Goal: Task Accomplishment & Management: Complete application form

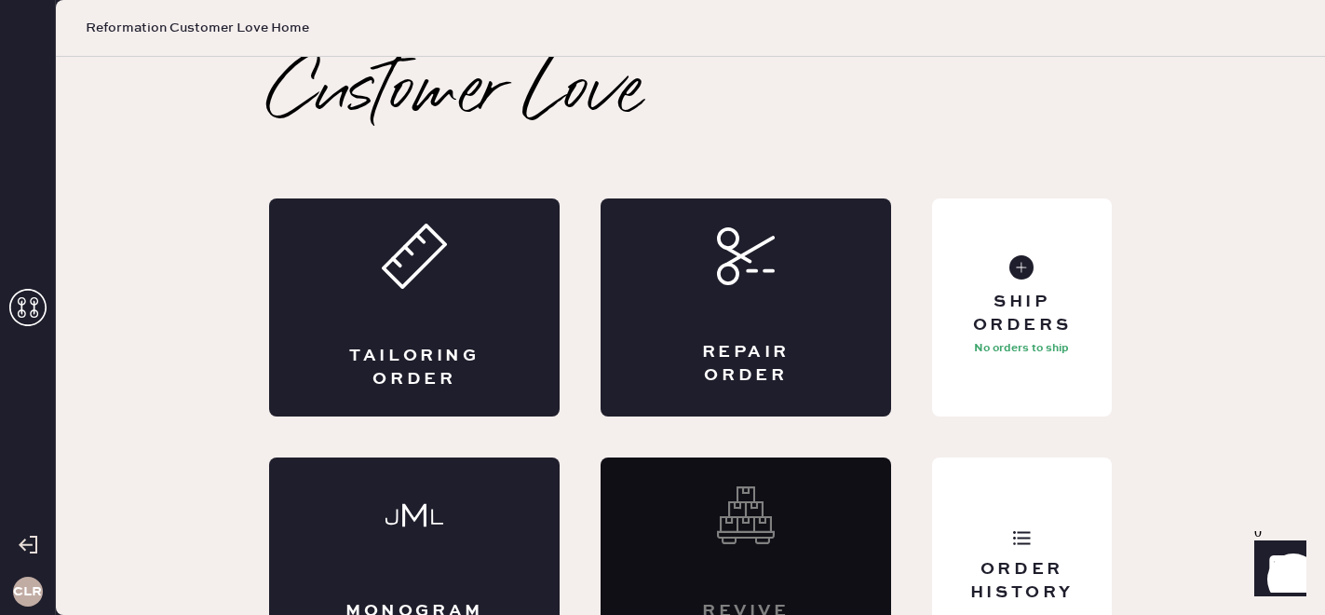
click at [22, 308] on icon at bounding box center [27, 307] width 37 height 37
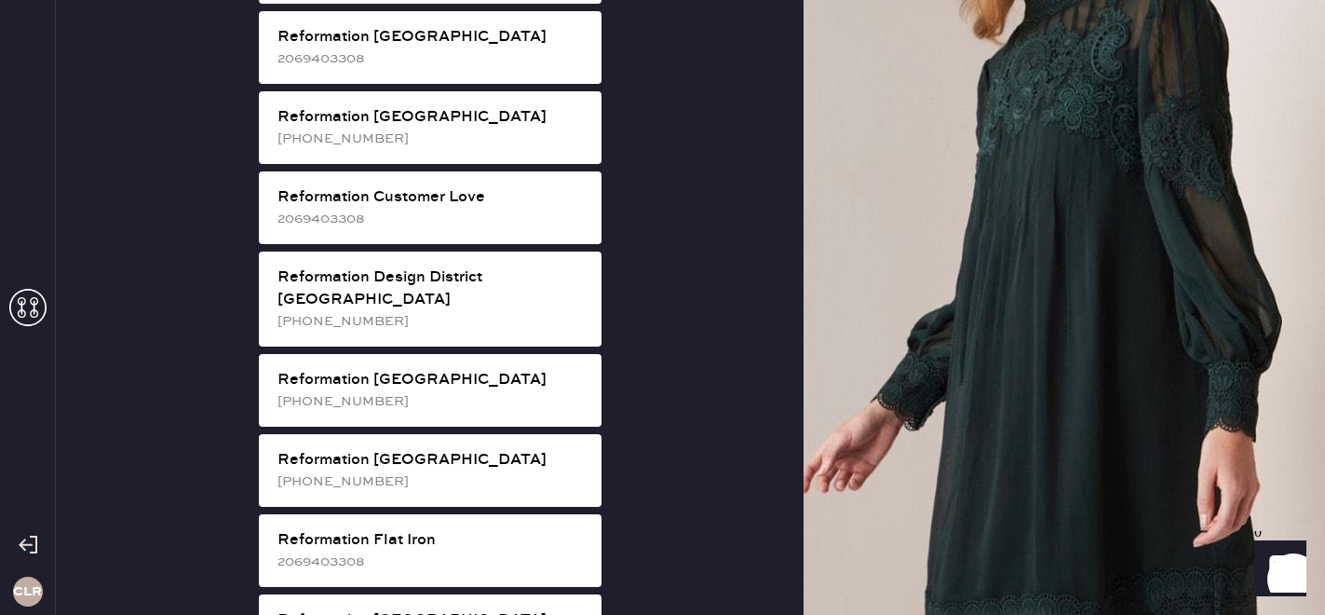
scroll to position [784, 0]
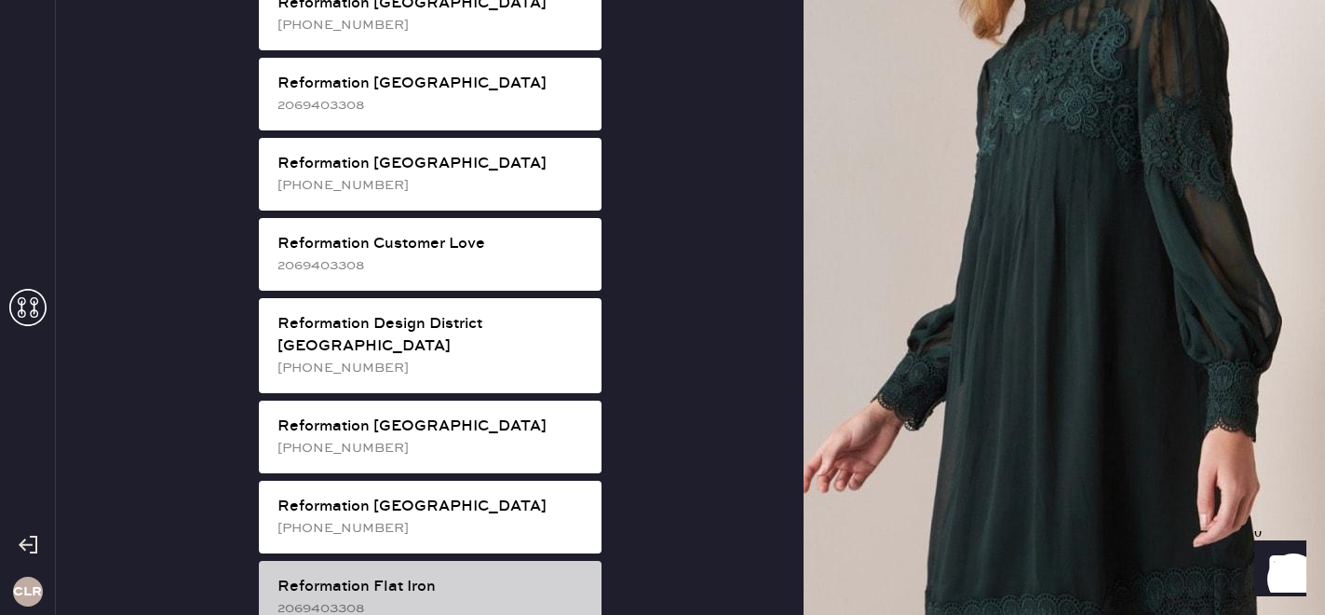
click at [476, 598] on div "2069403308" at bounding box center [431, 608] width 309 height 20
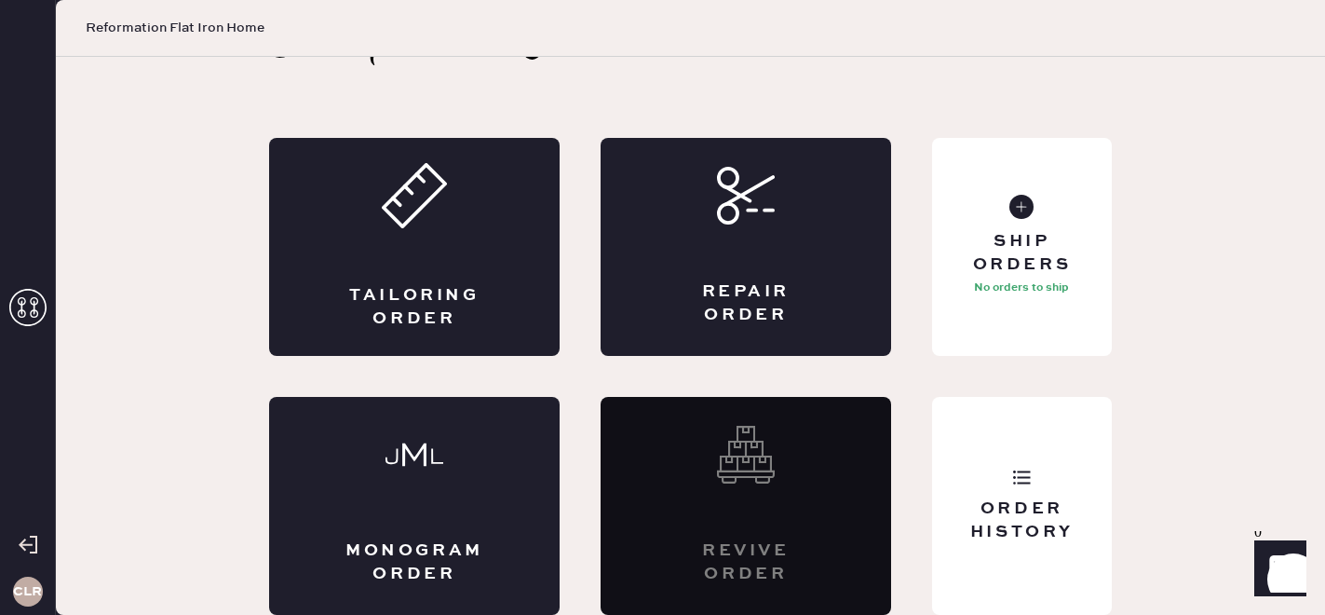
scroll to position [61, 0]
click at [991, 525] on div "Order History" at bounding box center [1022, 520] width 150 height 47
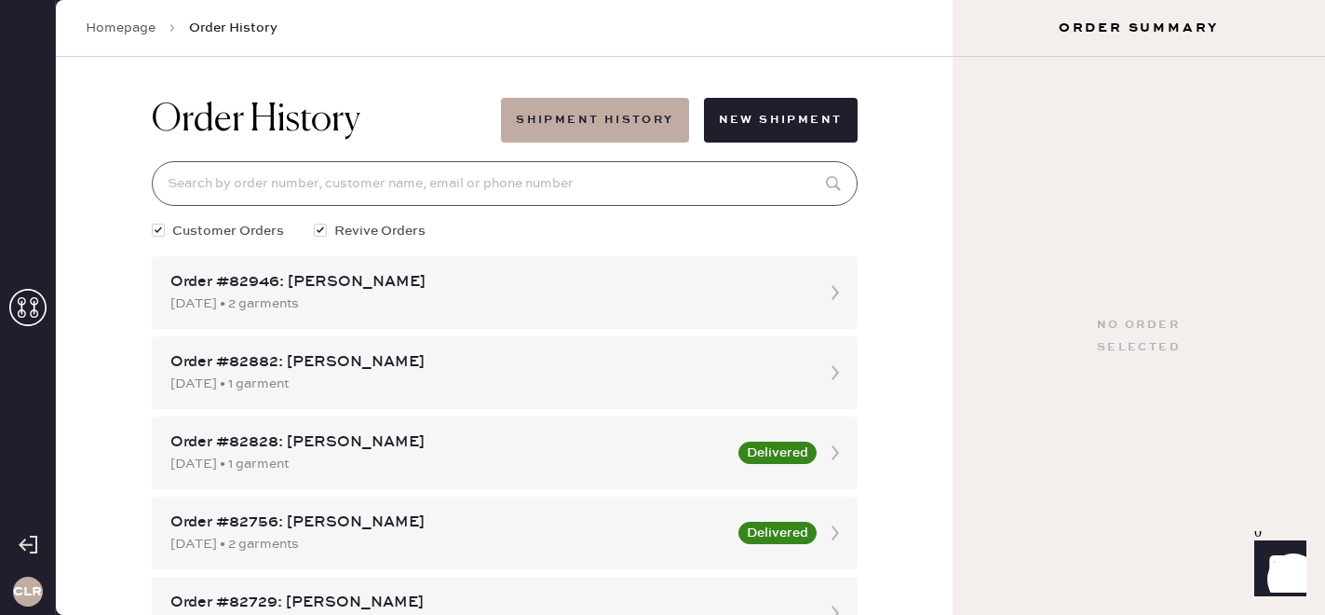
click at [292, 186] on input at bounding box center [505, 183] width 706 height 45
paste input "82303"
click at [296, 186] on input "82303" at bounding box center [505, 183] width 706 height 45
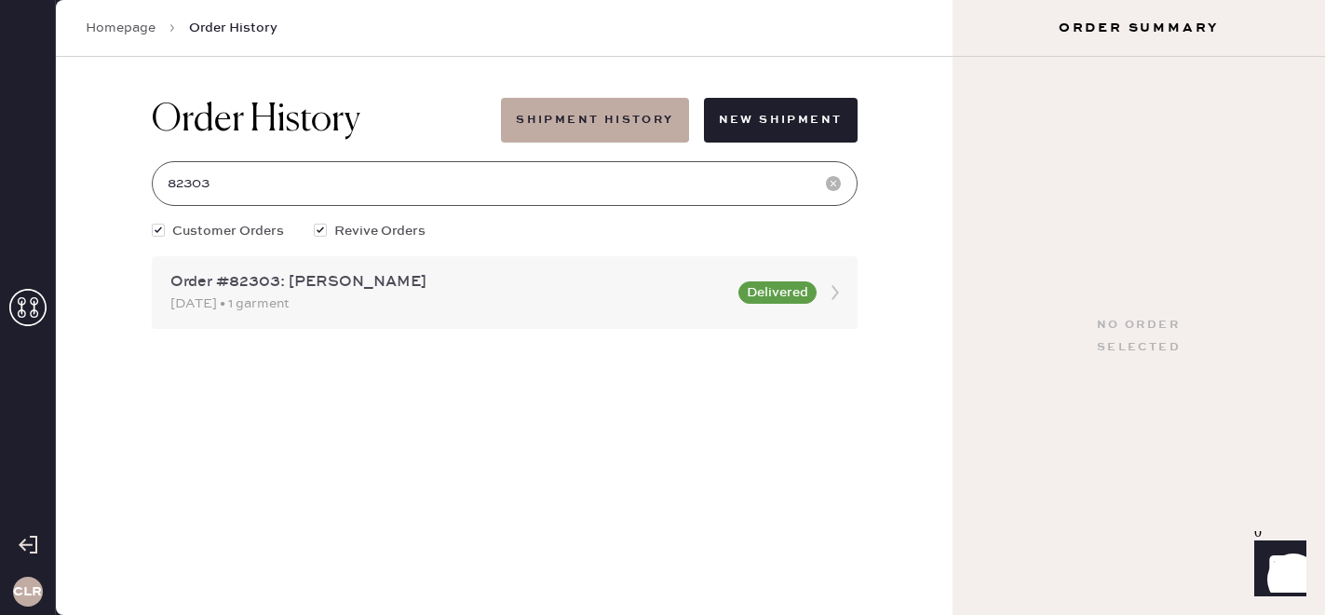
type input "82303"
click at [320, 305] on div "[DATE] • 1 garment" at bounding box center [448, 303] width 557 height 20
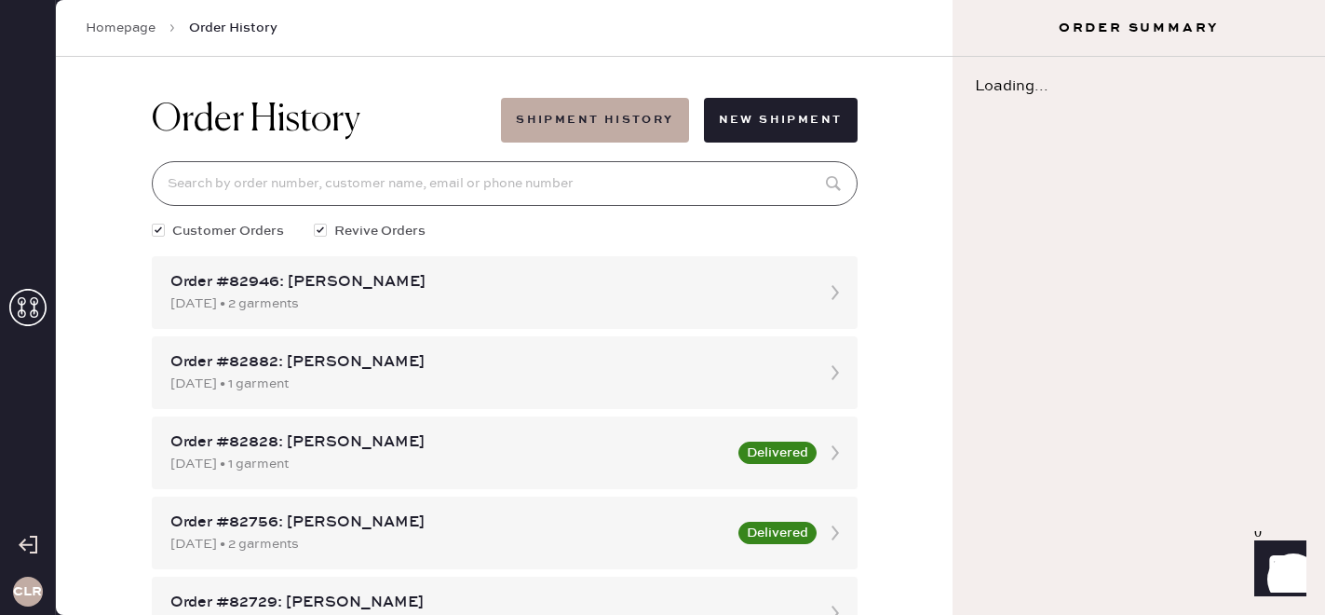
click at [245, 183] on input at bounding box center [505, 183] width 706 height 45
paste input "82303"
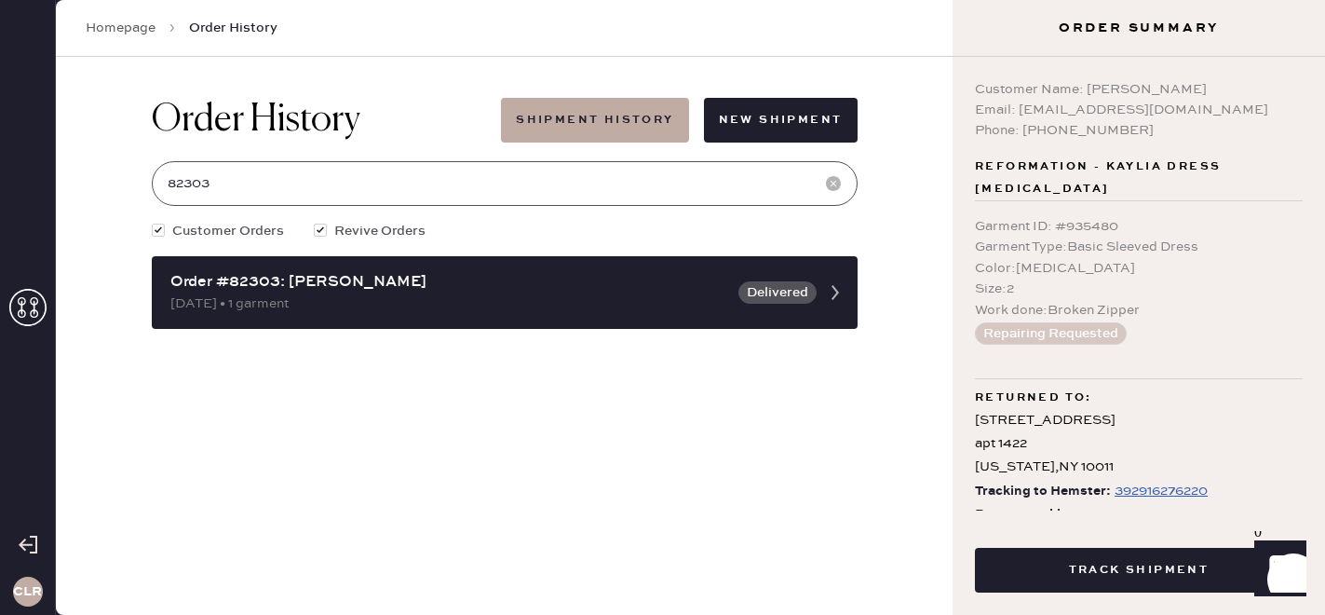
type input "82303"
click at [18, 295] on icon at bounding box center [27, 307] width 37 height 37
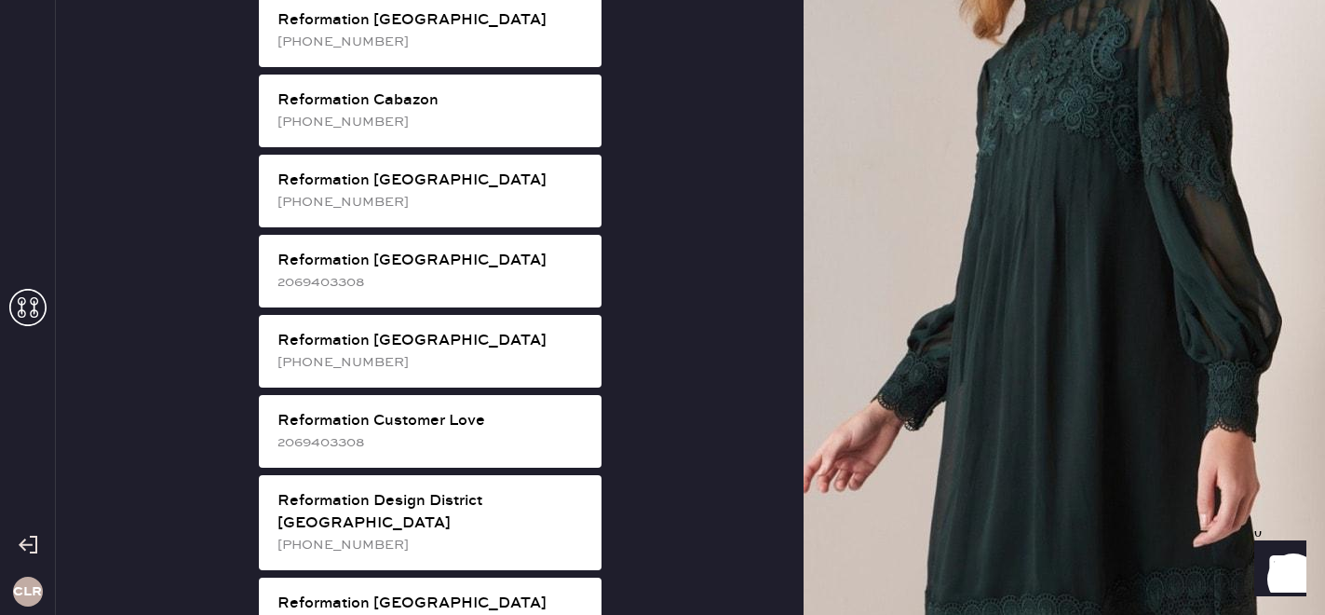
scroll to position [613, 0]
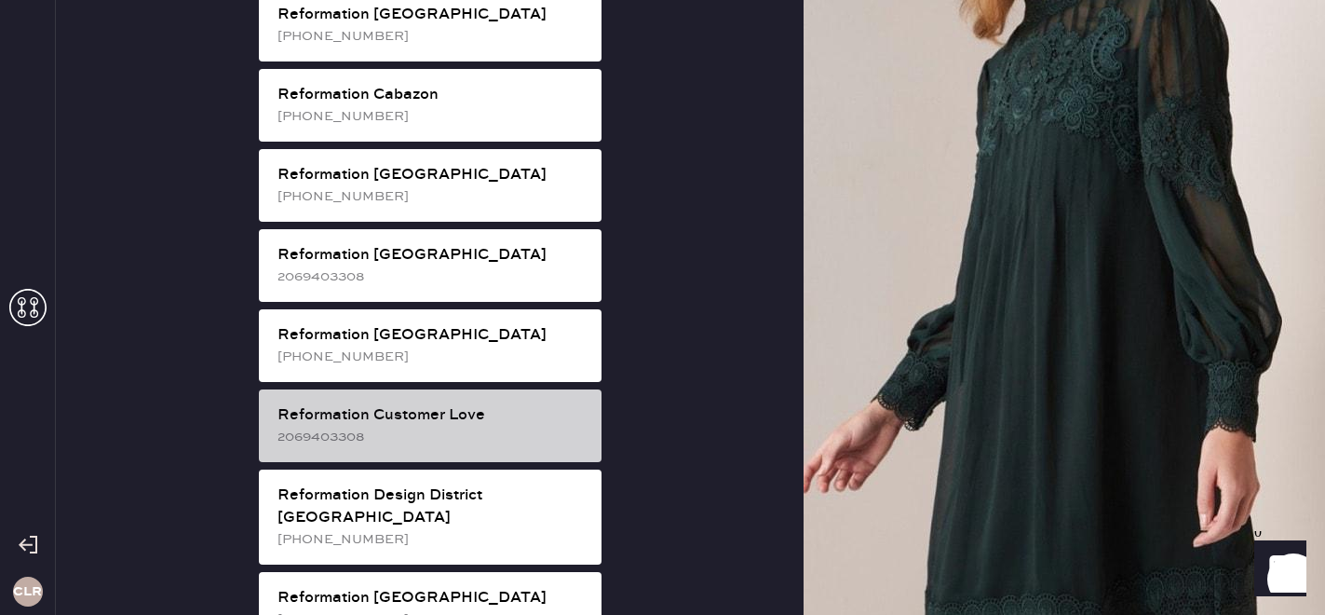
click at [329, 404] on div "Reformation Customer Love" at bounding box center [431, 415] width 309 height 22
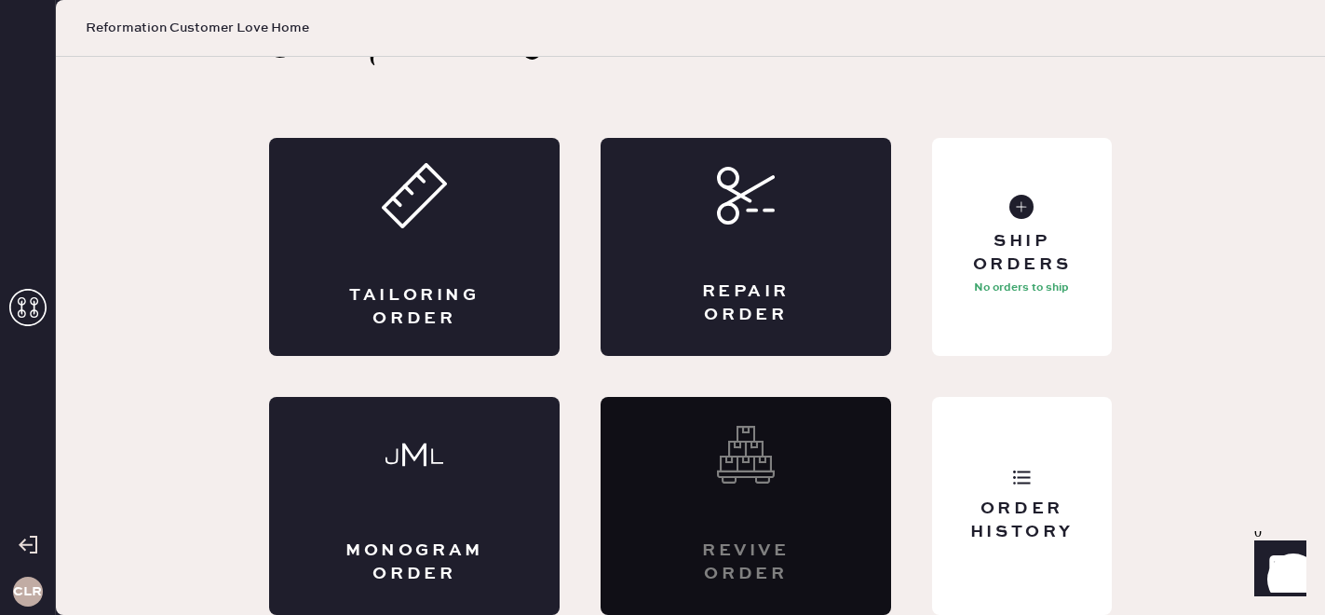
scroll to position [61, 0]
click at [726, 239] on div "Repair Order" at bounding box center [746, 247] width 291 height 218
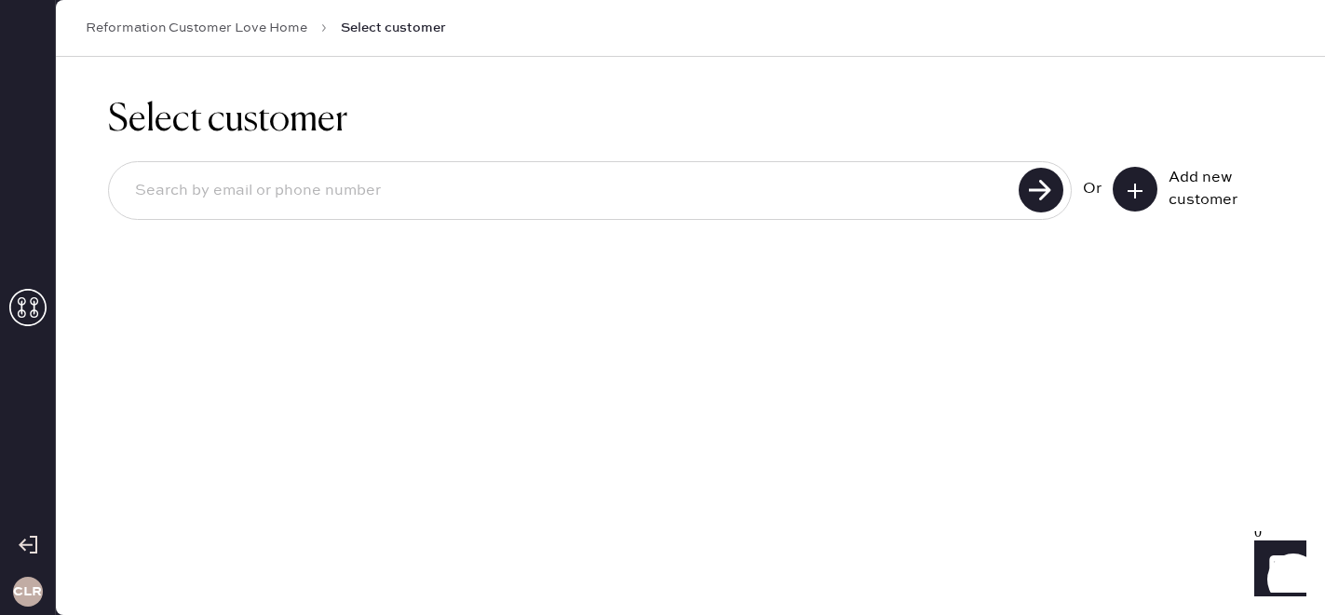
click at [368, 192] on input at bounding box center [566, 190] width 893 height 43
paste input "[EMAIL_ADDRESS][DOMAIN_NAME]"
type input "[EMAIL_ADDRESS][DOMAIN_NAME]"
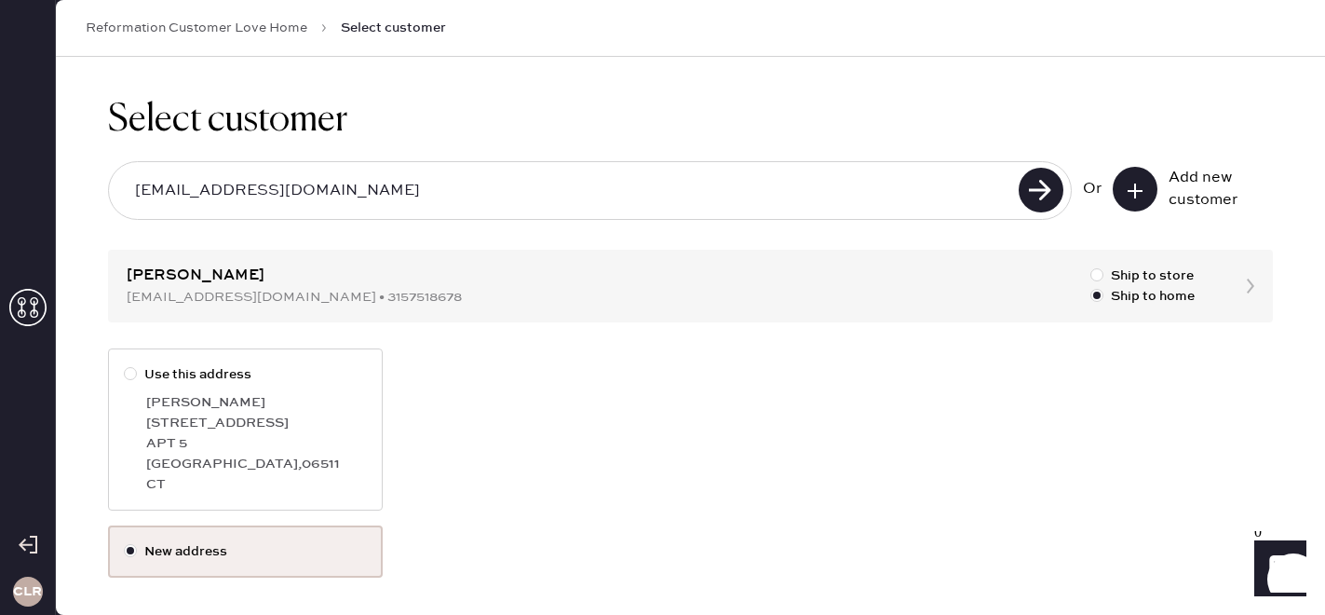
click at [261, 414] on div "[STREET_ADDRESS]" at bounding box center [256, 422] width 221 height 20
click at [125, 365] on input "Use this address" at bounding box center [124, 364] width 1 height 1
radio input "true"
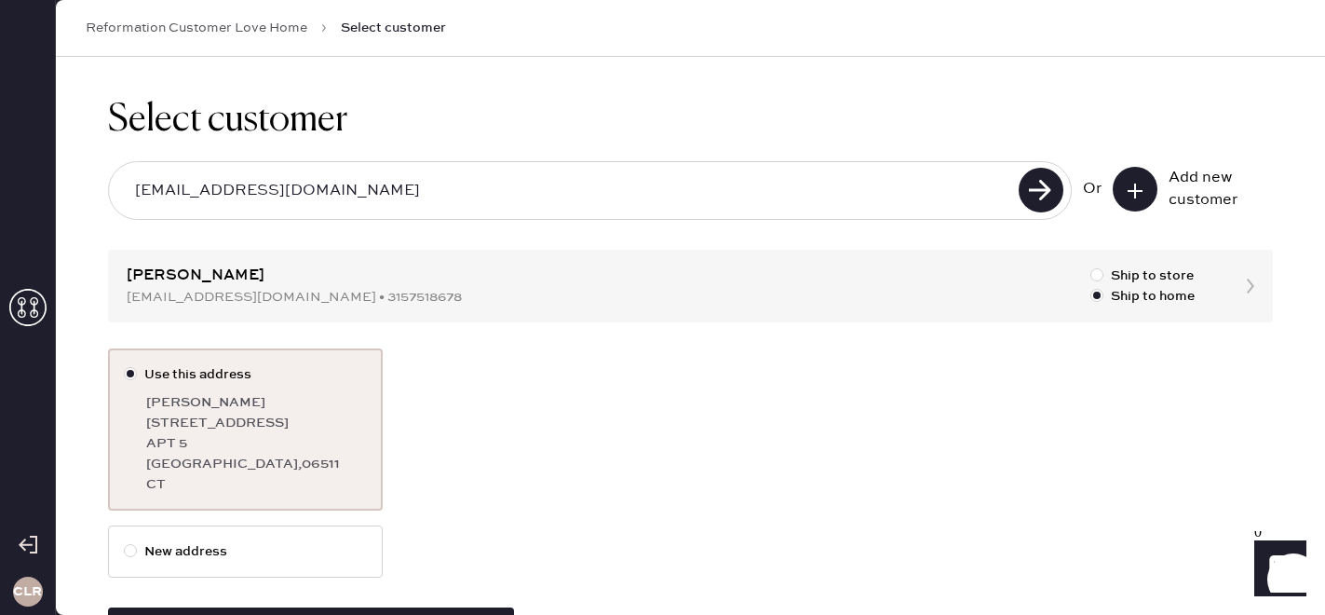
scroll to position [78, 0]
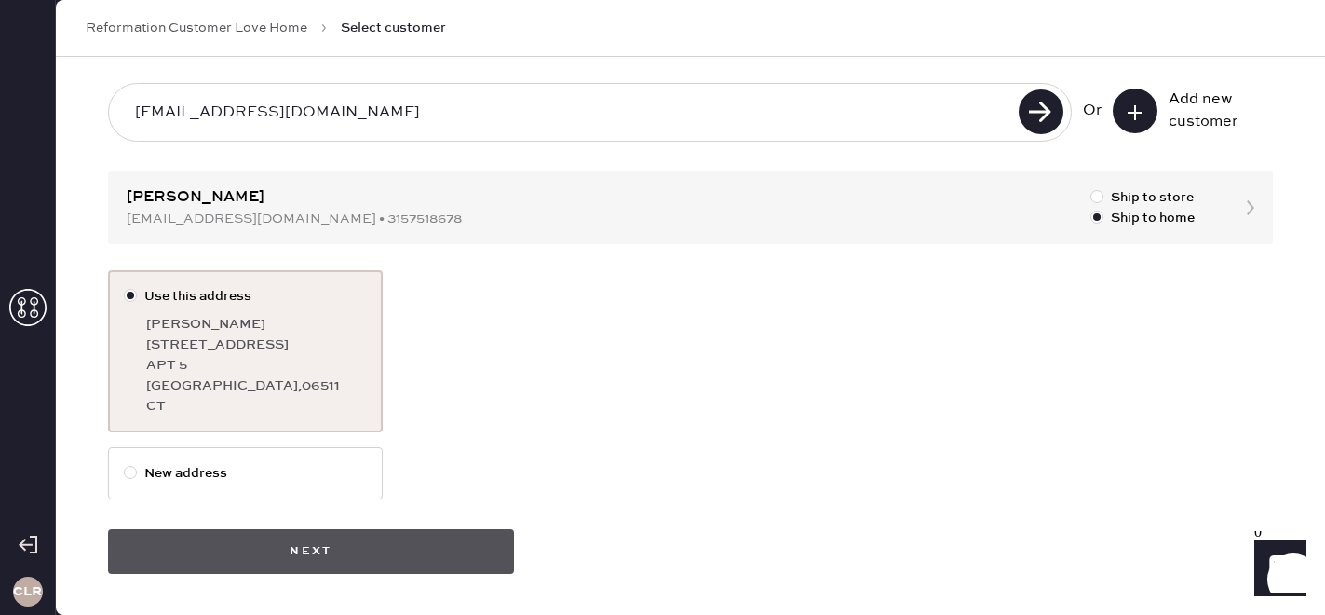
click at [402, 546] on button "Next" at bounding box center [311, 551] width 406 height 45
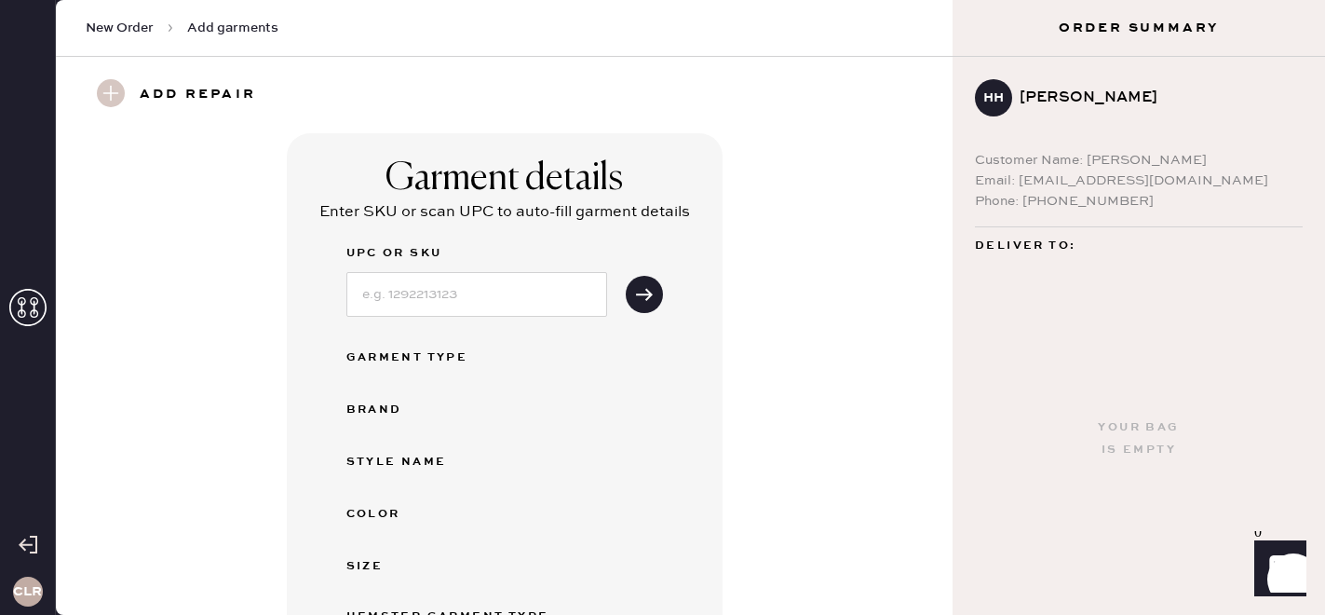
scroll to position [42, 0]
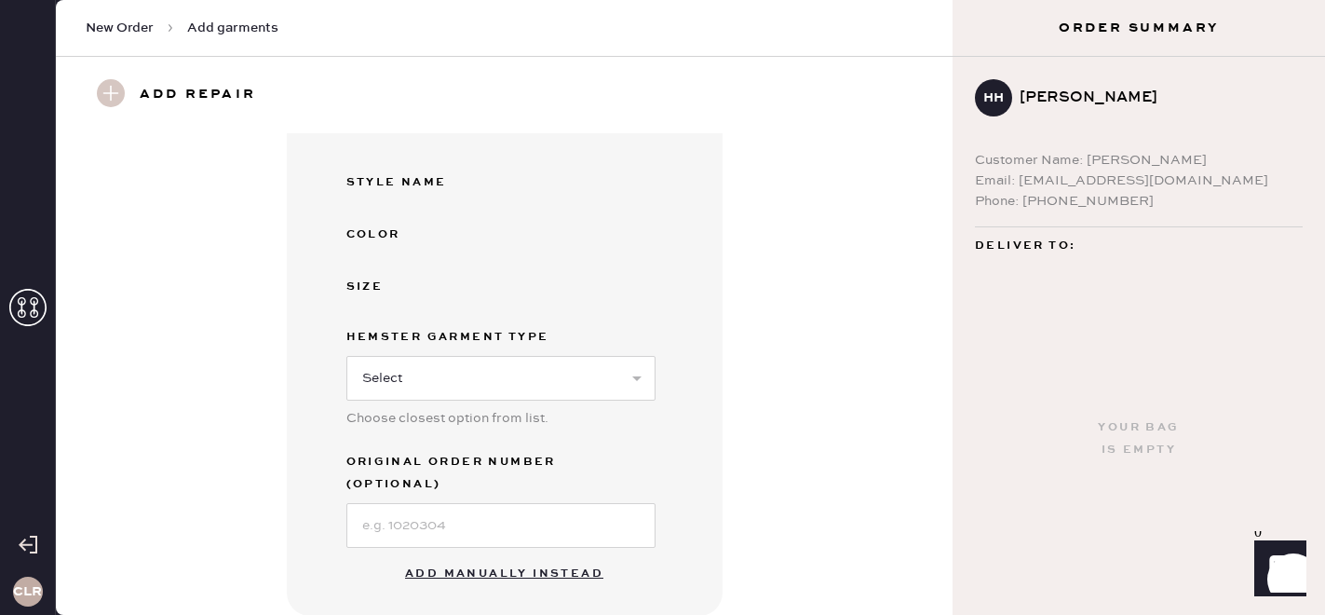
click at [492, 561] on button "Add manually instead" at bounding box center [504, 573] width 221 height 37
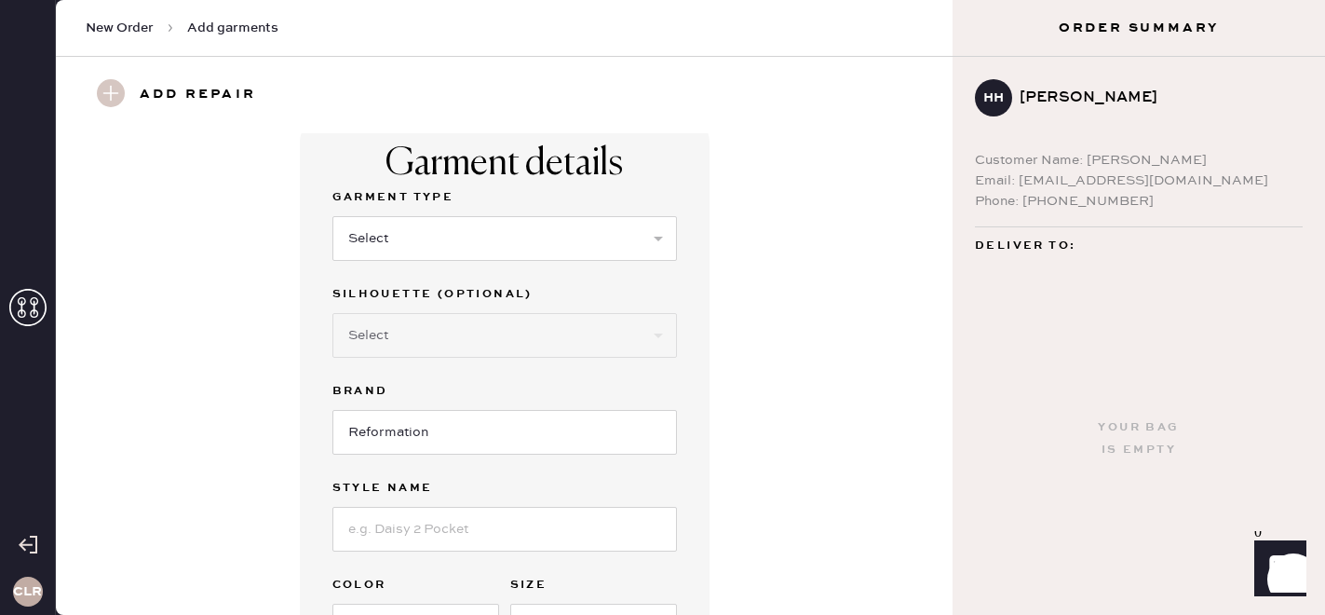
scroll to position [13, 0]
click at [417, 232] on select "Select Basic Skirt Jeans Leggings Pants Shorts Basic Sleeved Dress Basic Sleeve…" at bounding box center [504, 240] width 345 height 45
select select "6"
click at [332, 218] on select "Select Basic Skirt Jeans Leggings Pants Shorts Basic Sleeved Dress Basic Sleeve…" at bounding box center [504, 240] width 345 height 45
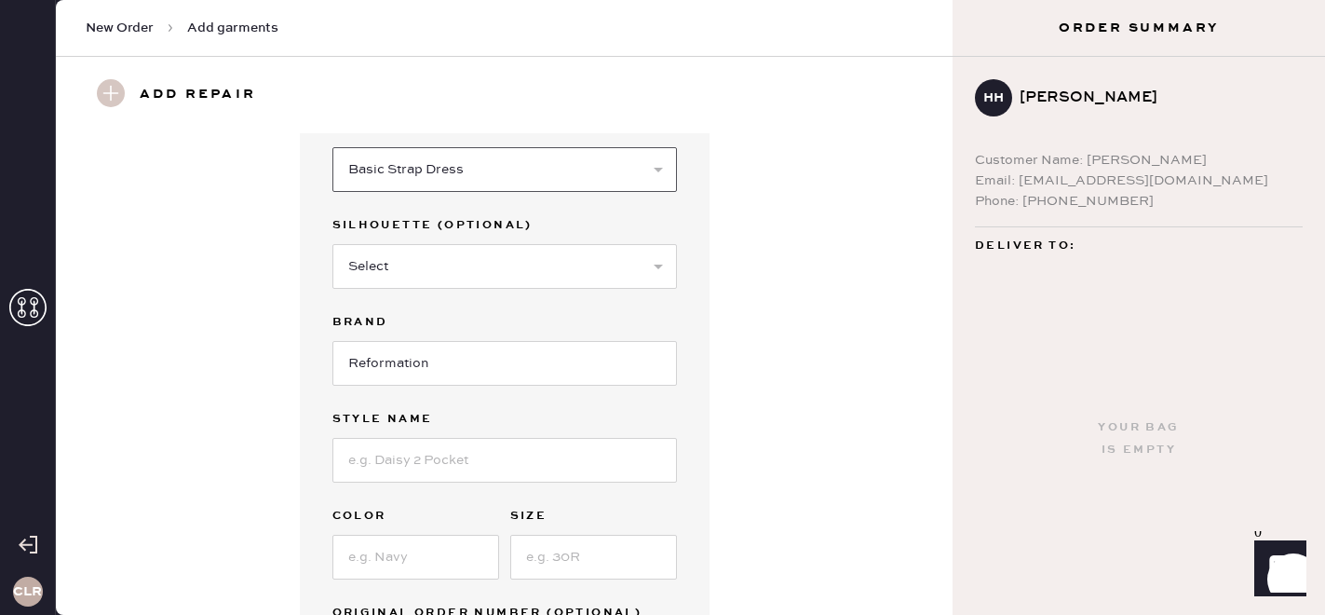
scroll to position [85, 0]
click at [368, 467] on input at bounding box center [504, 459] width 345 height 45
paste input "[PERSON_NAME] Bustier Denim Mini Dress"
type input "[PERSON_NAME] Bustier Denim Mini Dress"
click at [362, 560] on input at bounding box center [415, 556] width 167 height 45
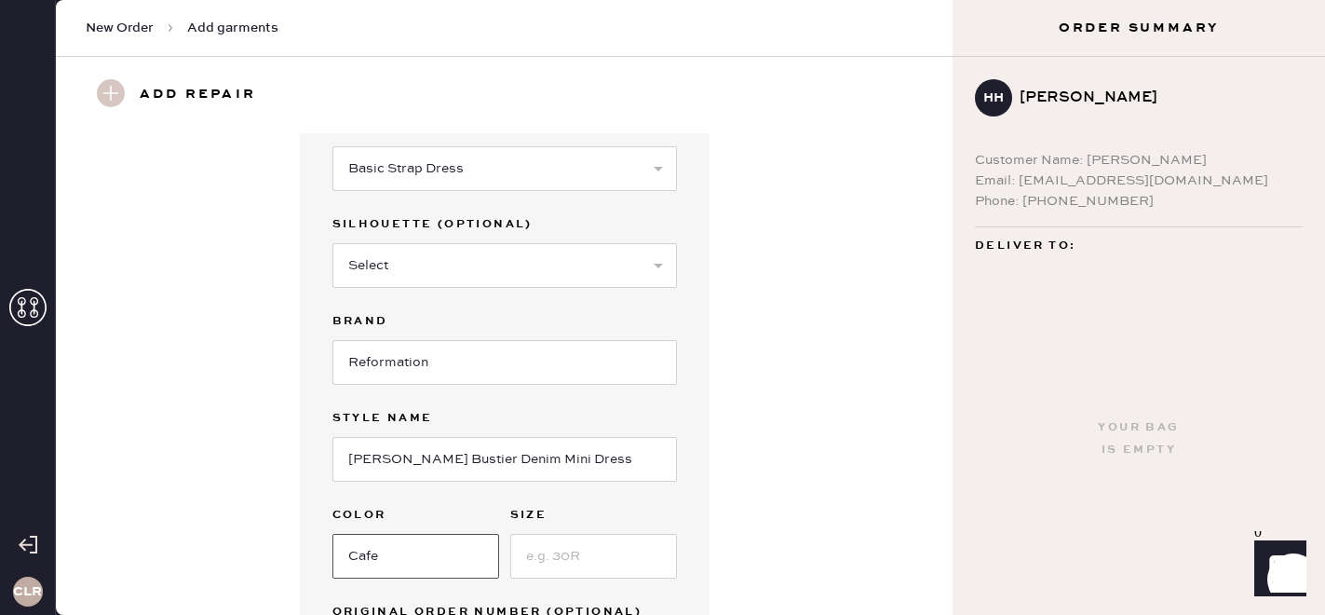
type input "Cafe"
click at [628, 560] on input at bounding box center [593, 556] width 167 height 45
type input "2"
type input "4"
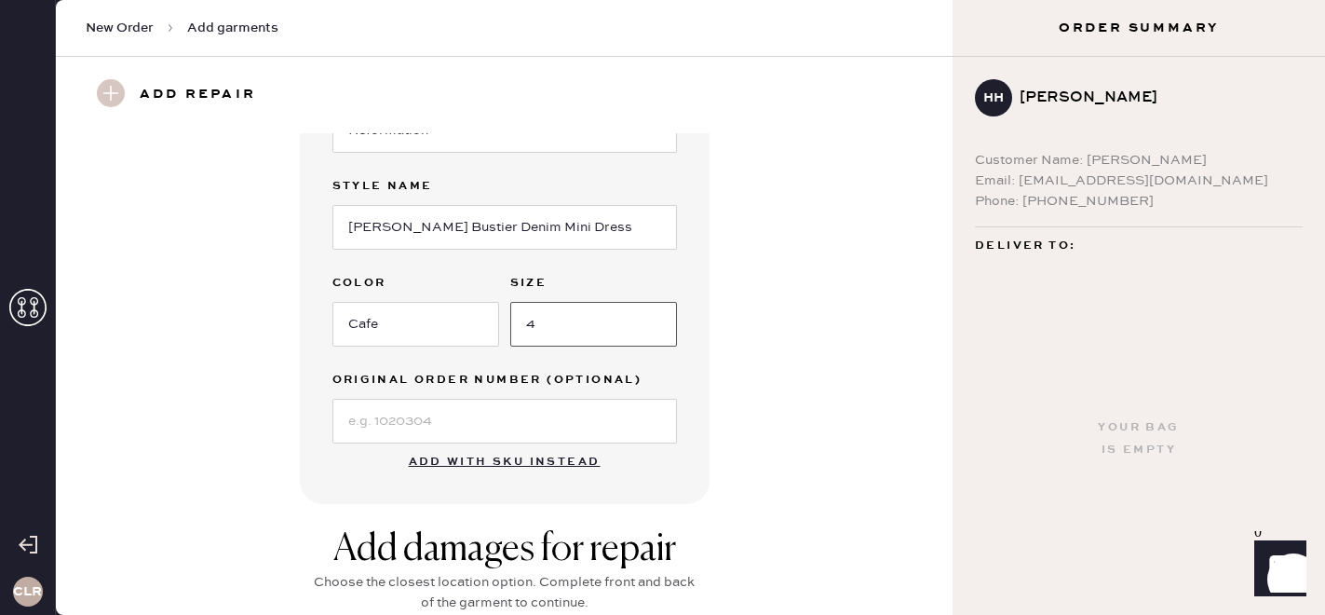
scroll to position [331, 0]
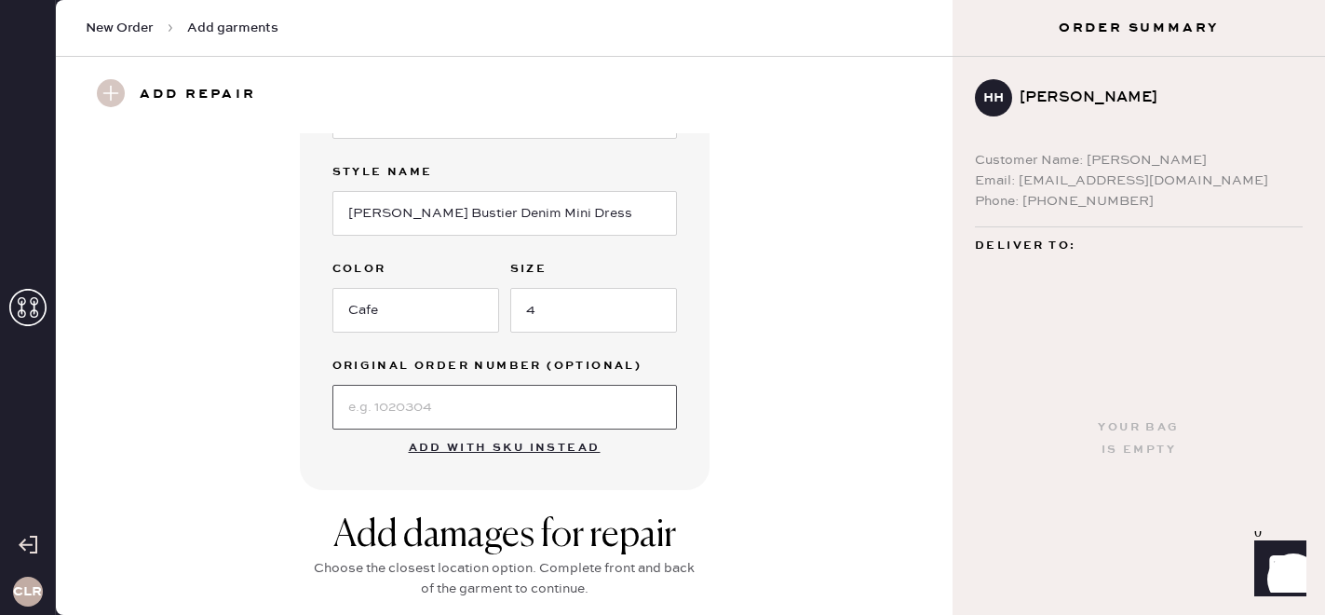
click at [545, 420] on input at bounding box center [504, 407] width 345 height 45
paste input "S01452719"
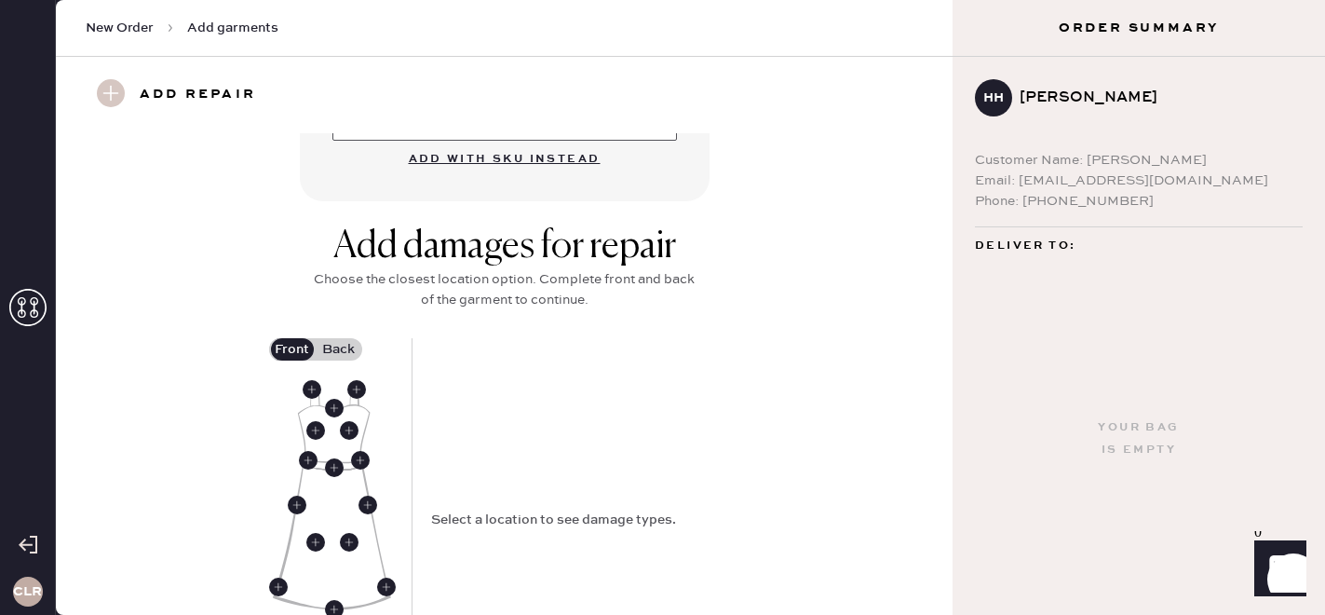
scroll to position [626, 0]
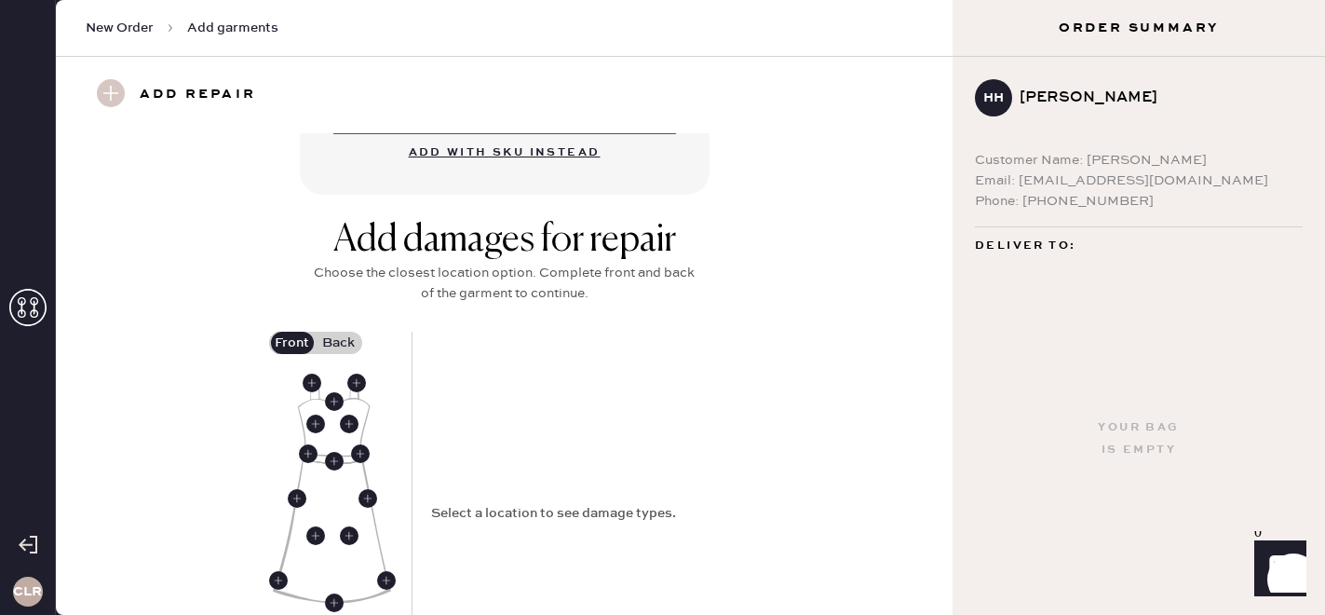
type input "S01452719"
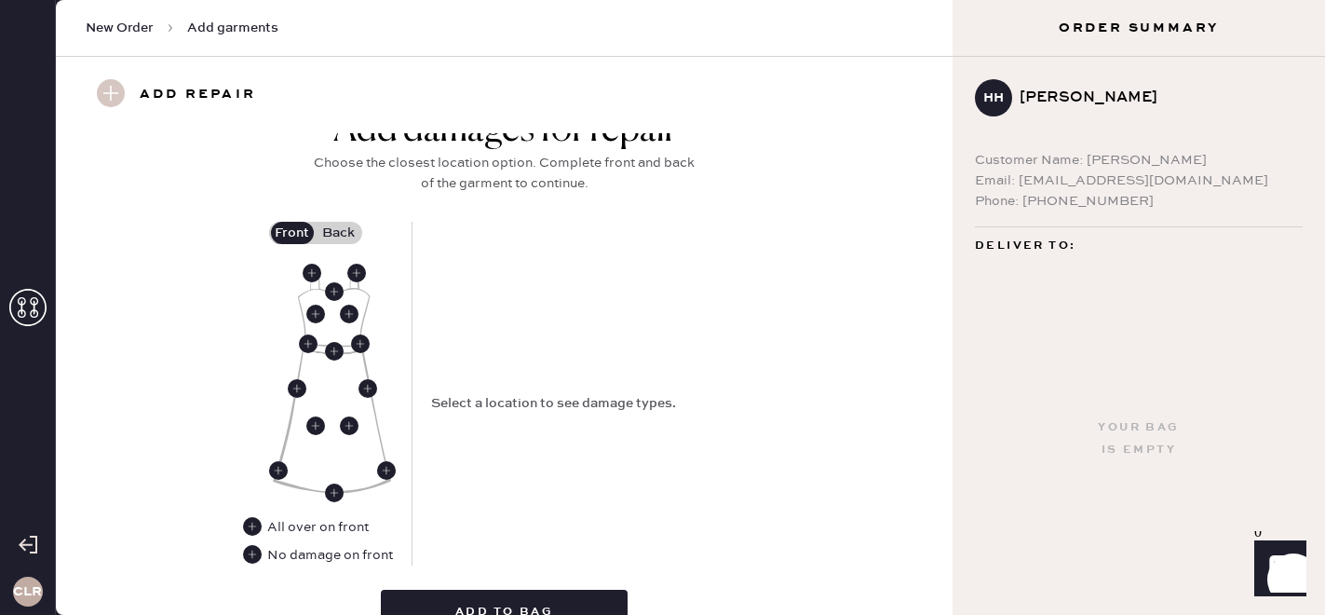
scroll to position [771, 0]
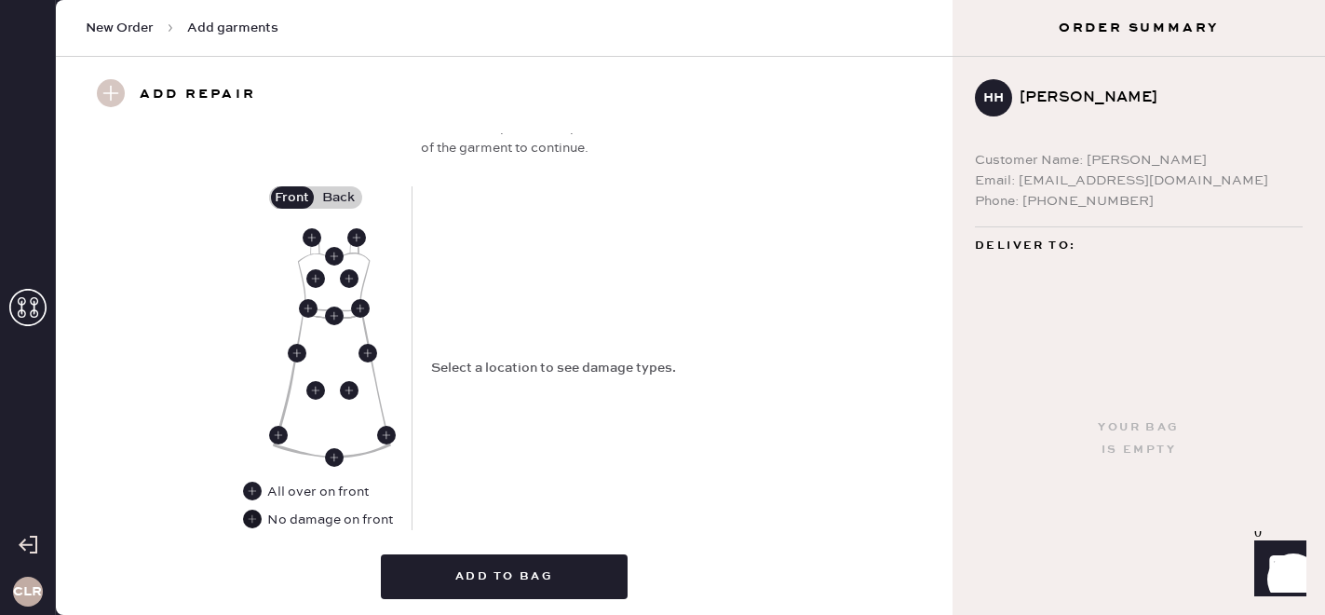
click at [253, 513] on use at bounding box center [252, 518] width 19 height 19
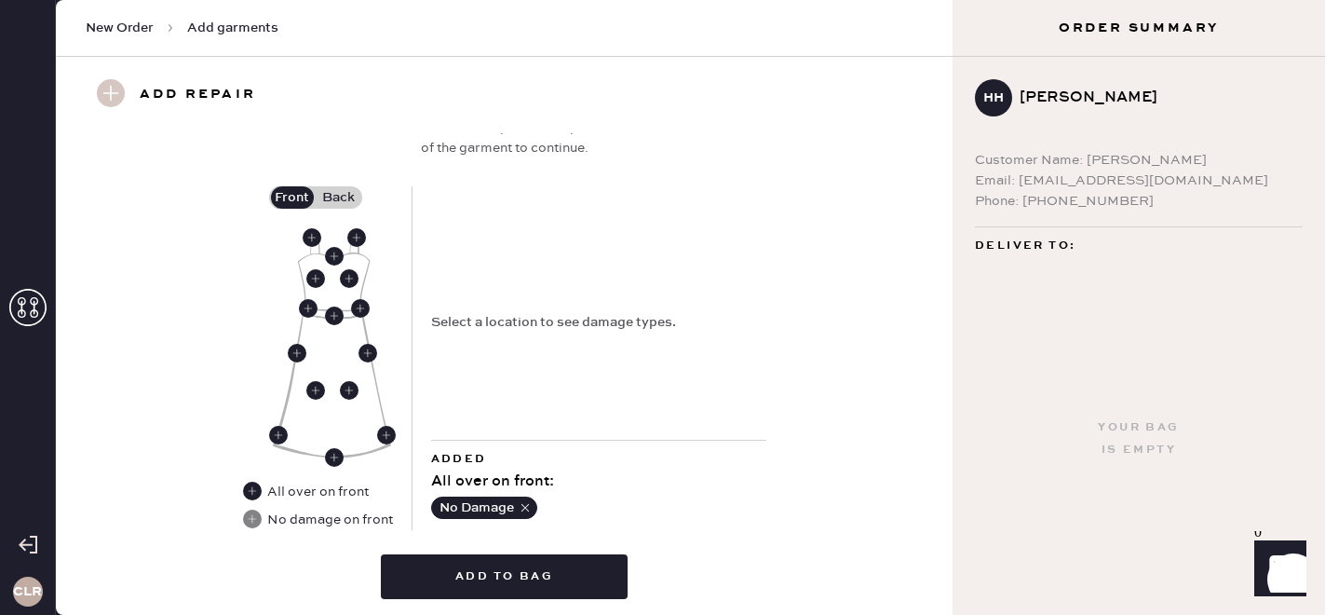
click at [334, 194] on label "Back" at bounding box center [339, 197] width 47 height 22
click at [339, 197] on input "Back" at bounding box center [339, 197] width 0 height 0
click at [334, 305] on use at bounding box center [334, 312] width 19 height 19
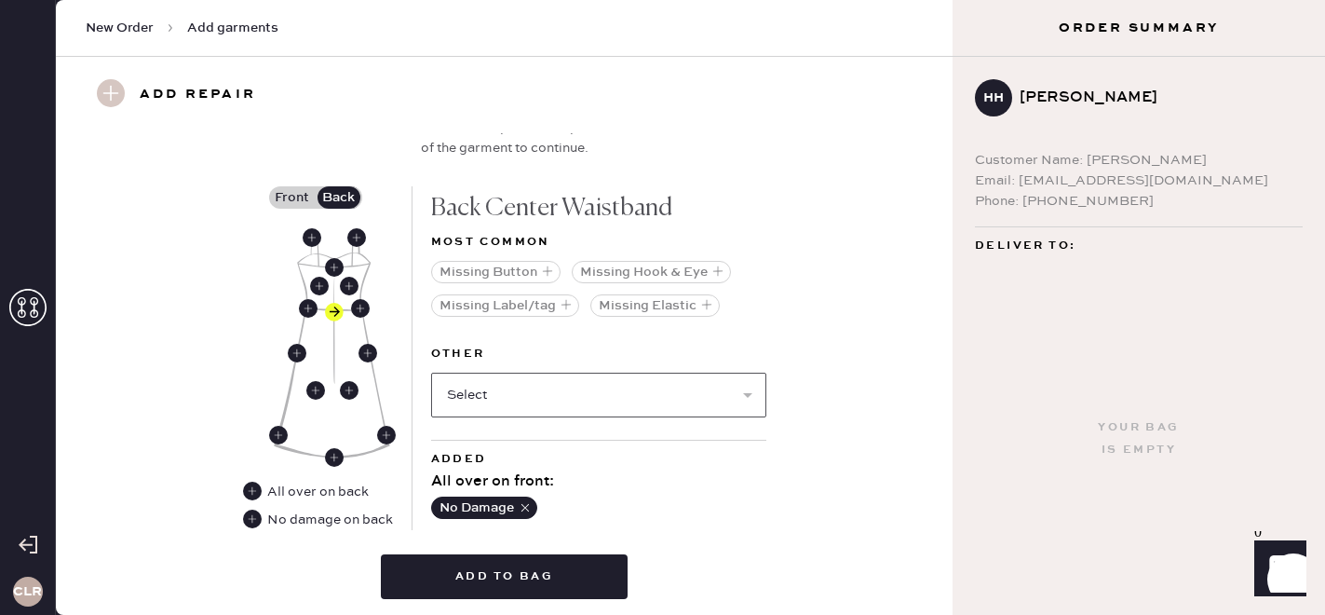
click at [562, 385] on select "Select Broken / Ripped Hem Broken Beads Broken Belt Loop Broken Button Broken C…" at bounding box center [598, 394] width 335 height 45
select select "1657"
click at [431, 372] on select "Select Broken / Ripped Hem Broken Beads Broken Belt Loop Broken Button Broken C…" at bounding box center [598, 394] width 335 height 45
select select
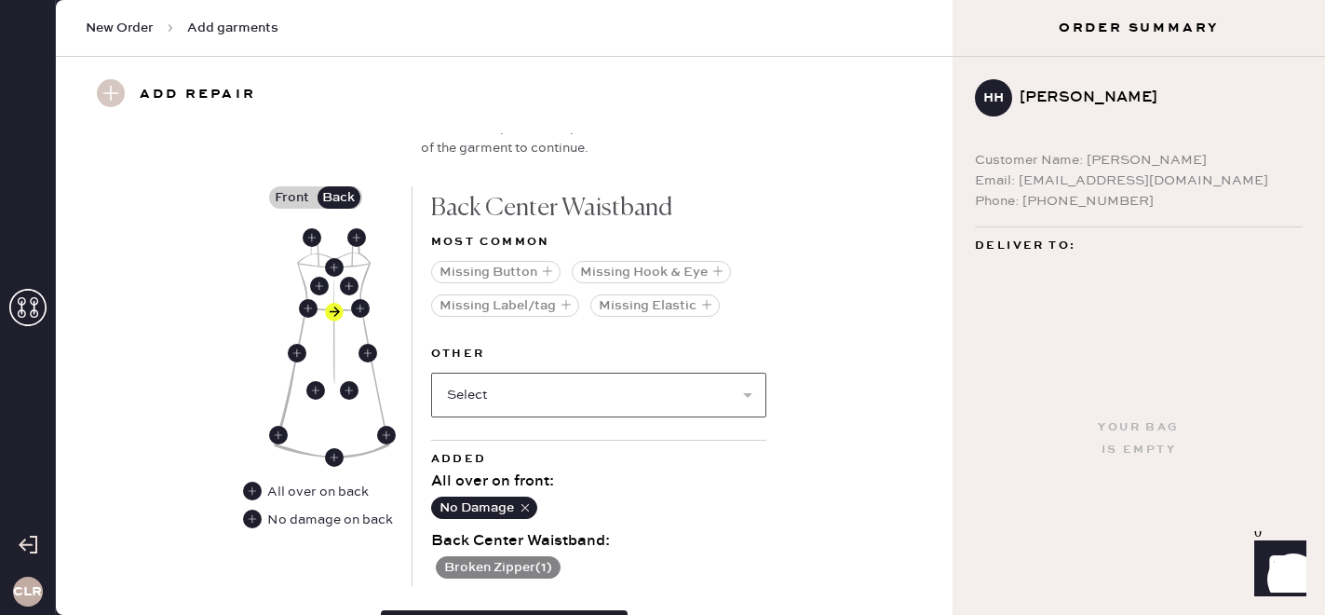
scroll to position [808, 0]
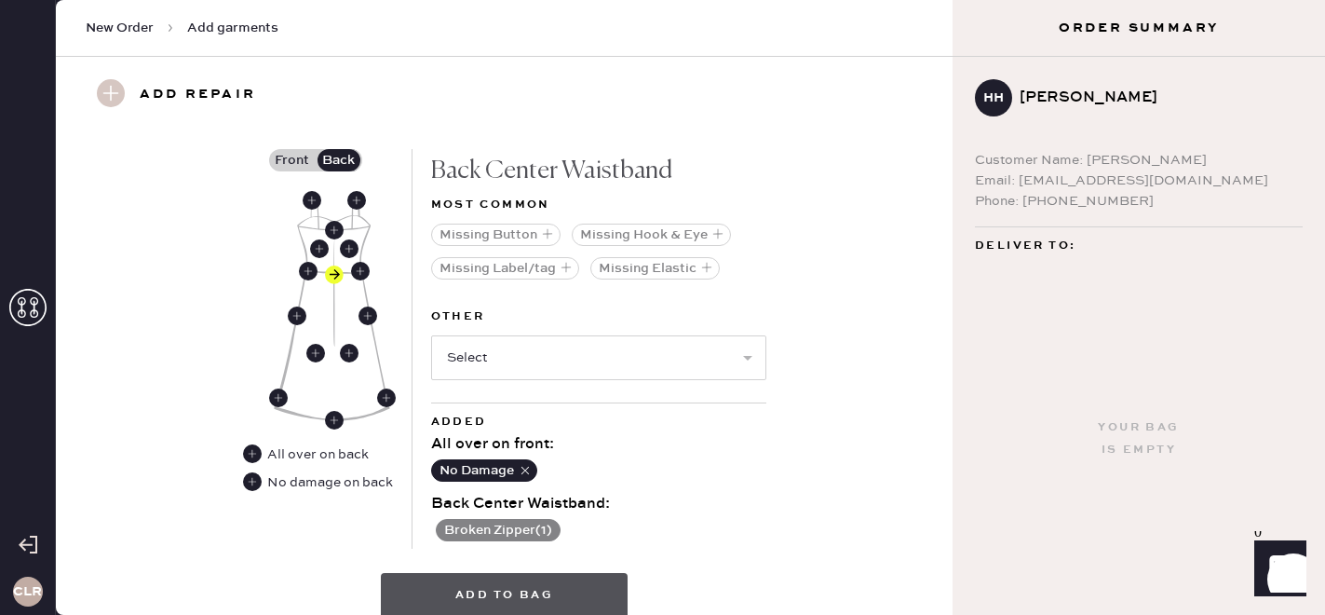
click at [524, 594] on button "Add to bag" at bounding box center [504, 595] width 247 height 45
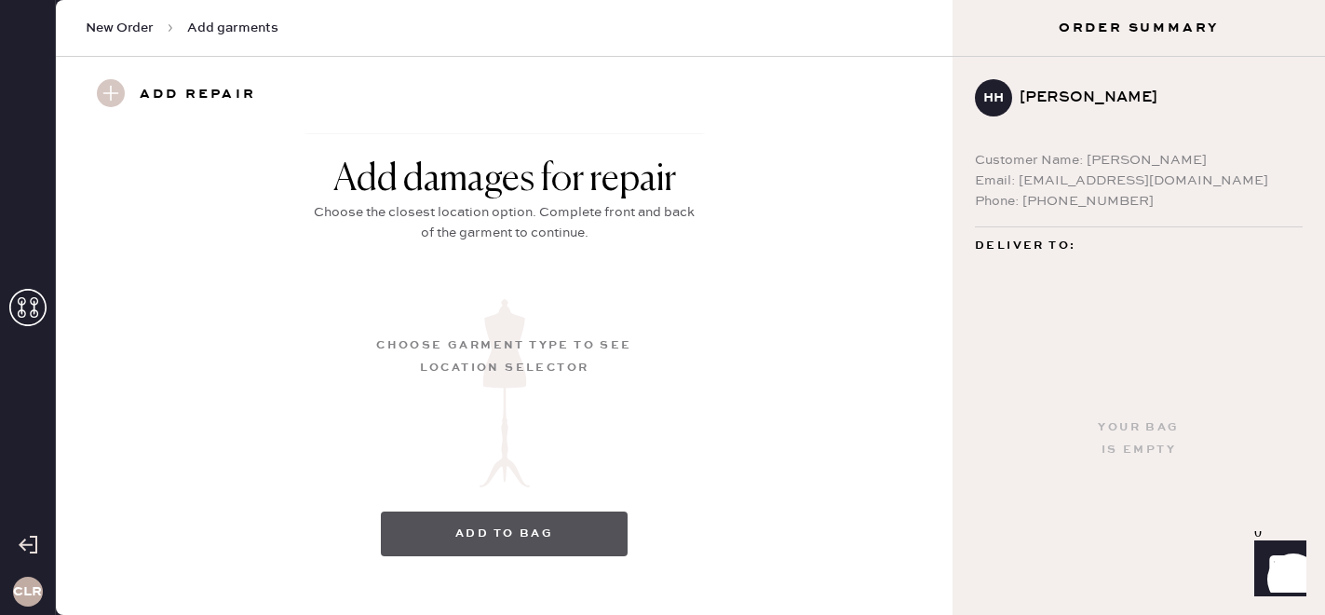
scroll to position [302, 0]
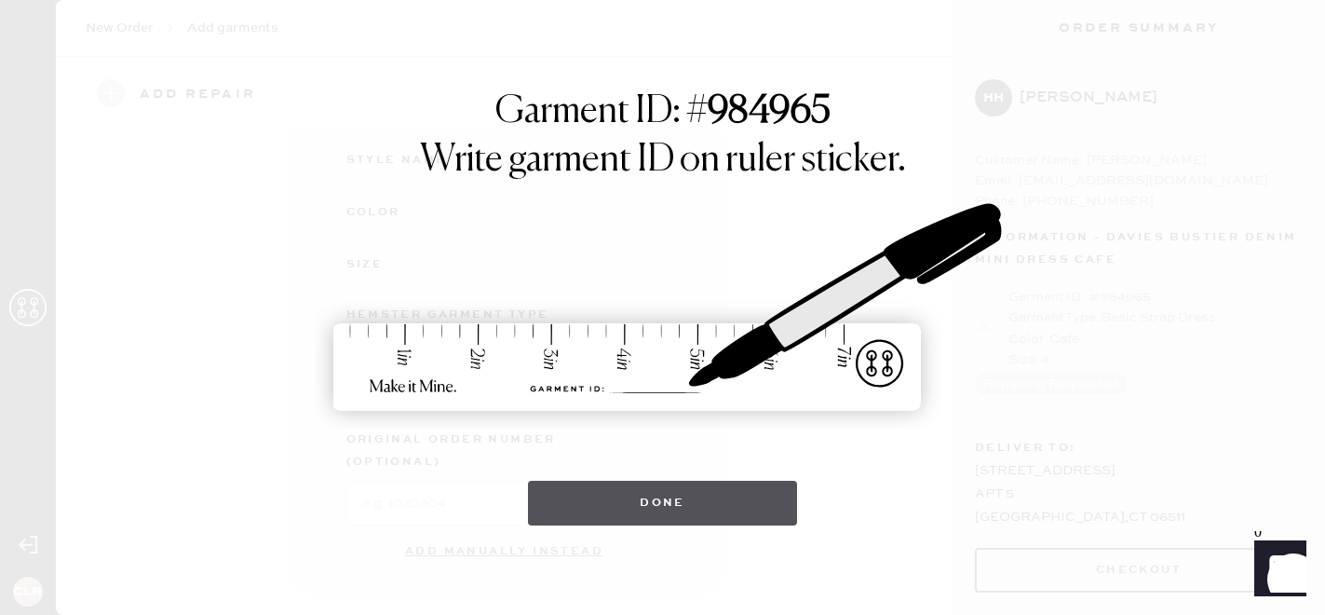
click at [669, 504] on button "Done" at bounding box center [662, 502] width 269 height 45
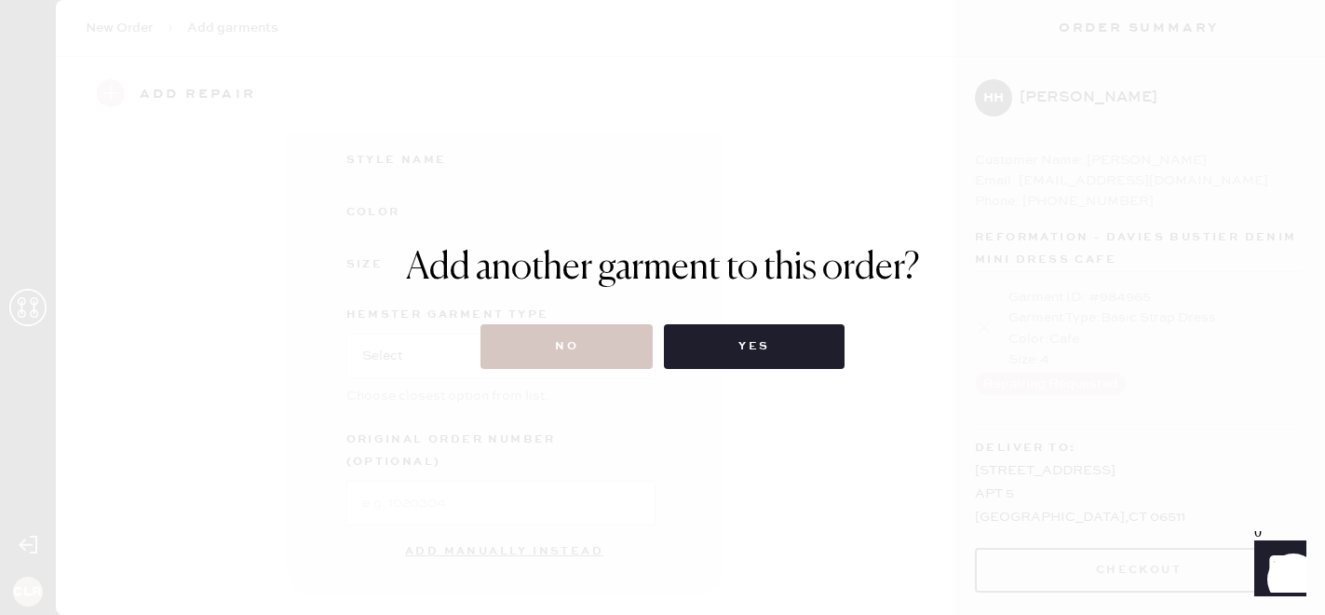
click at [619, 378] on div "Add another garment to this order? No Yes" at bounding box center [662, 307] width 1325 height 615
click at [596, 345] on button "No" at bounding box center [566, 346] width 172 height 45
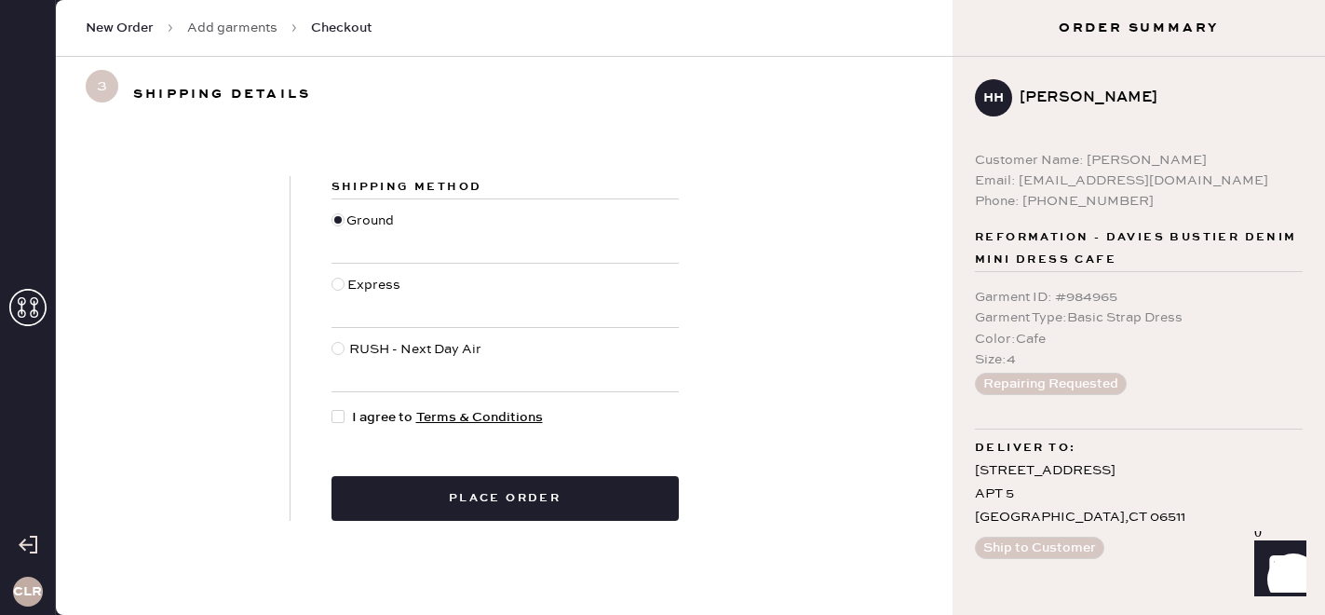
click at [333, 415] on div at bounding box center [337, 416] width 13 height 13
click at [332, 408] on input "I agree to Terms & Conditions" at bounding box center [331, 407] width 1 height 1
checkbox input "true"
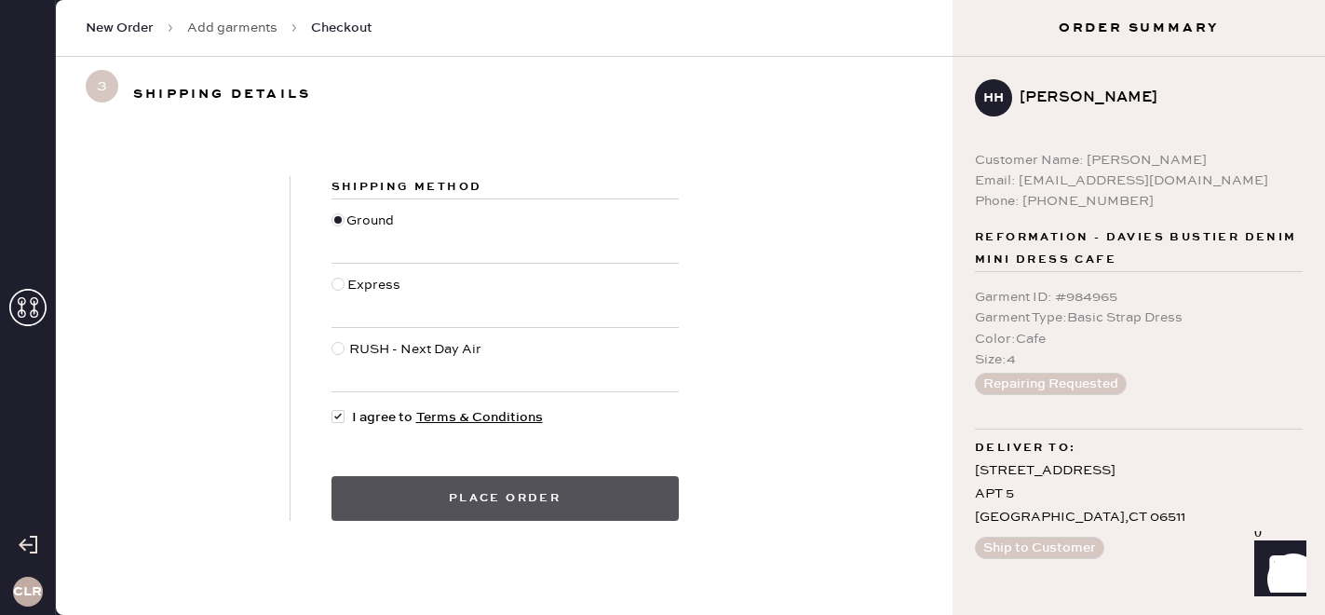
click at [439, 495] on button "Place order" at bounding box center [504, 498] width 347 height 45
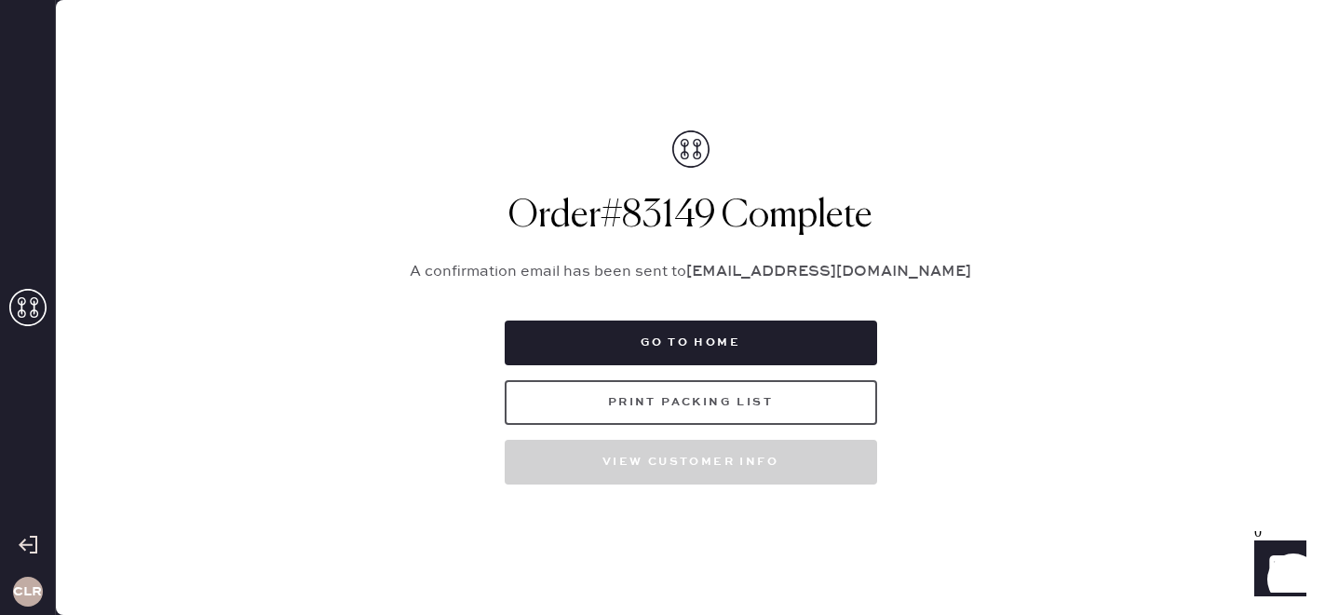
click at [697, 405] on button "Print Packing List" at bounding box center [691, 402] width 372 height 45
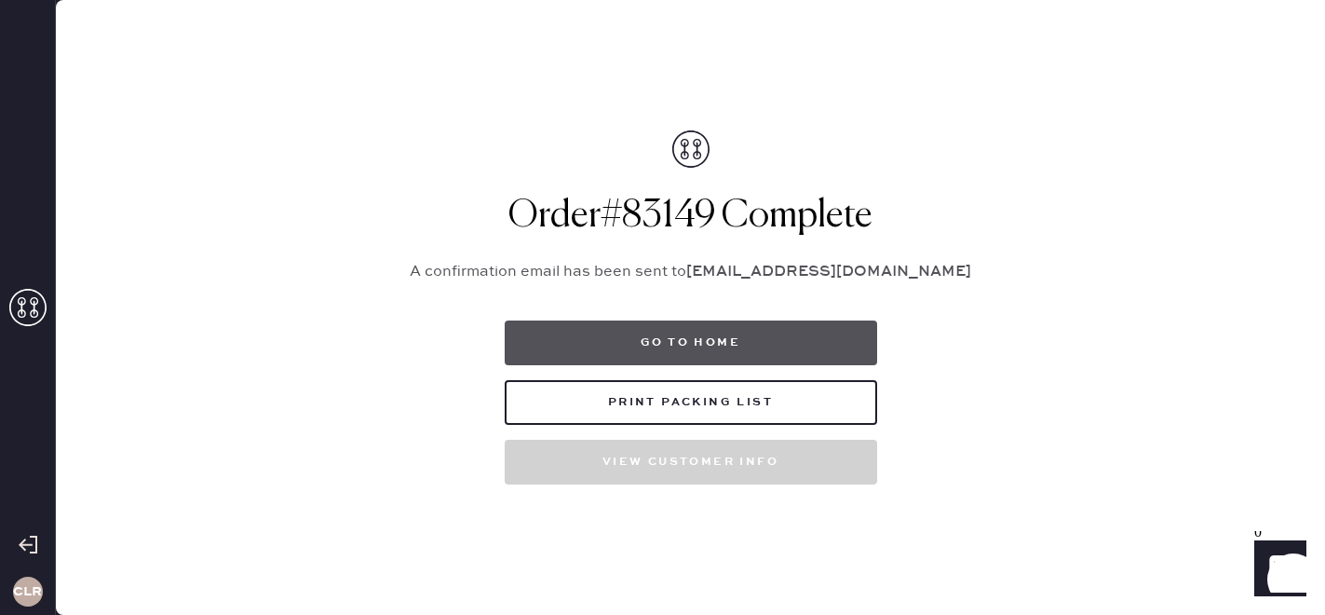
click at [722, 346] on button "Go to home" at bounding box center [691, 342] width 372 height 45
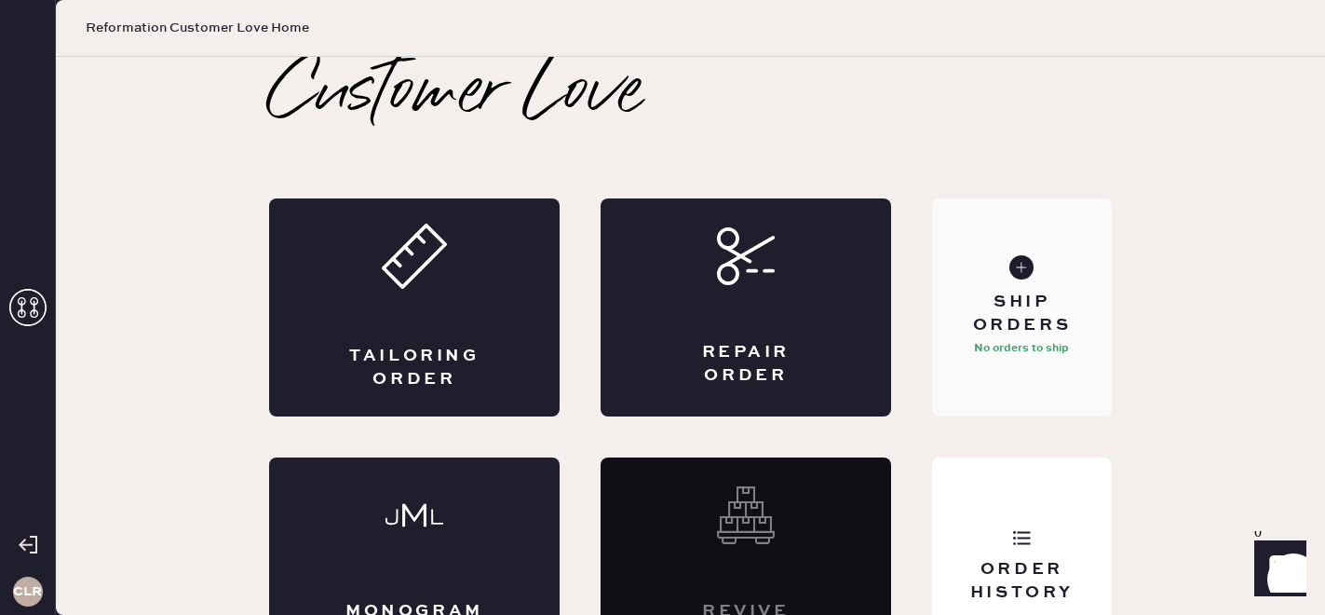
click at [1082, 291] on div "Ship Orders" at bounding box center [1022, 314] width 150 height 47
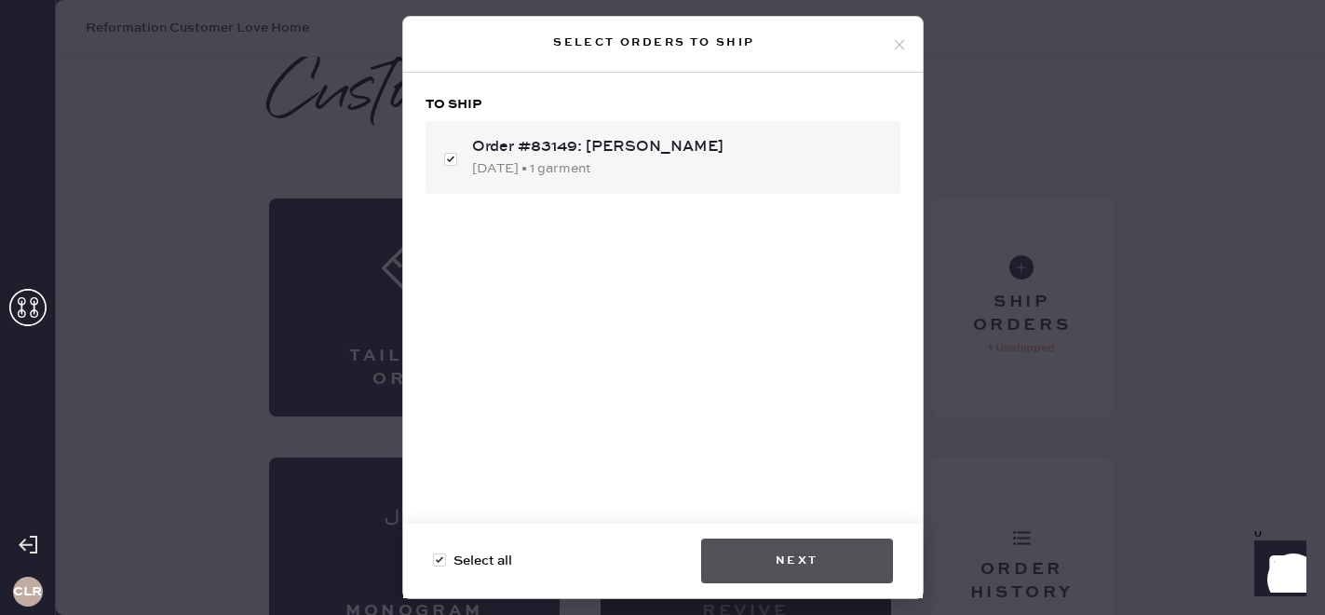
click at [810, 564] on button "Next" at bounding box center [797, 560] width 192 height 45
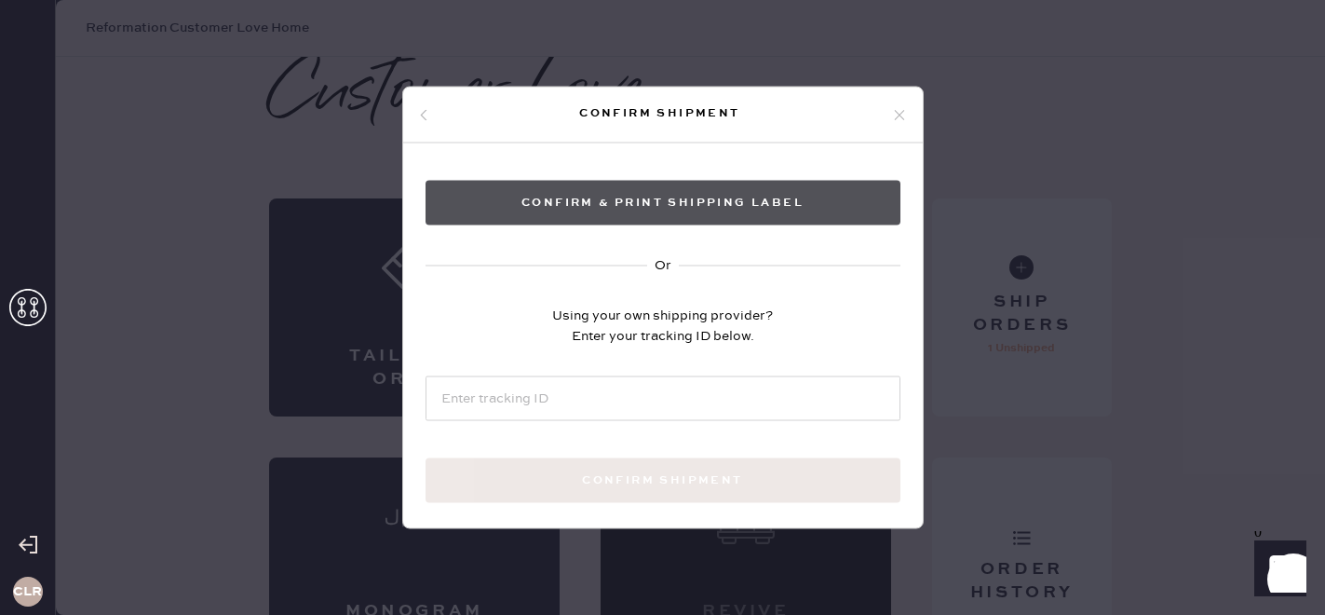
click at [741, 190] on button "Confirm & Print shipping label" at bounding box center [663, 203] width 475 height 45
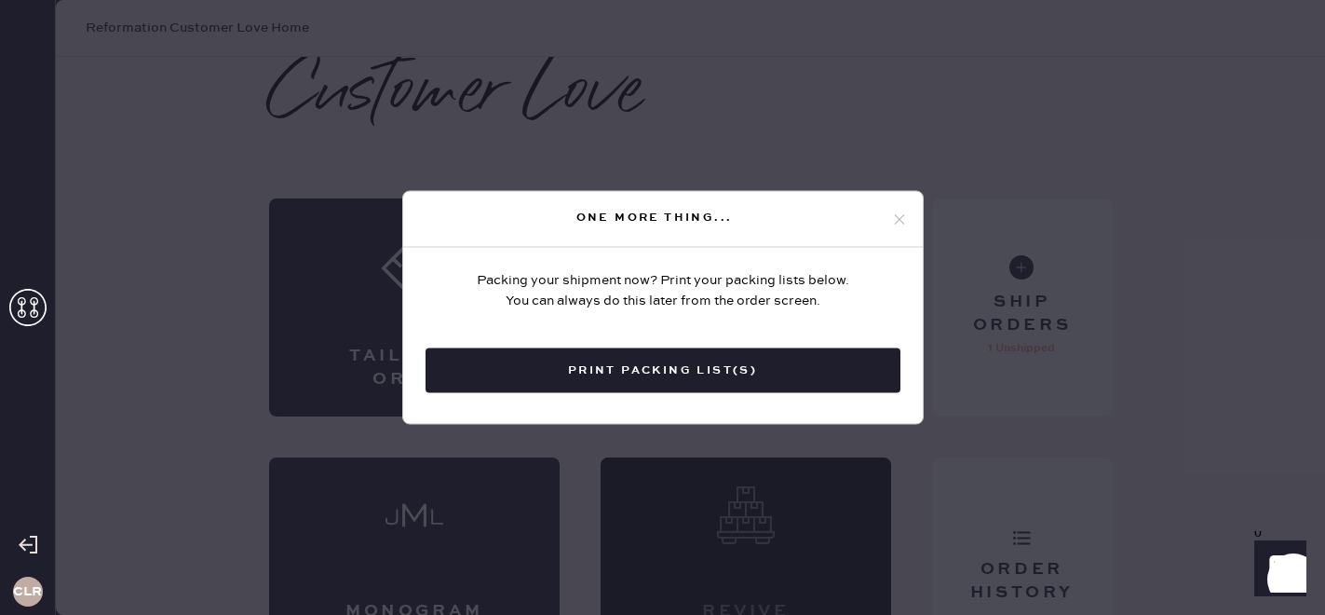
click at [900, 222] on icon at bounding box center [899, 218] width 17 height 17
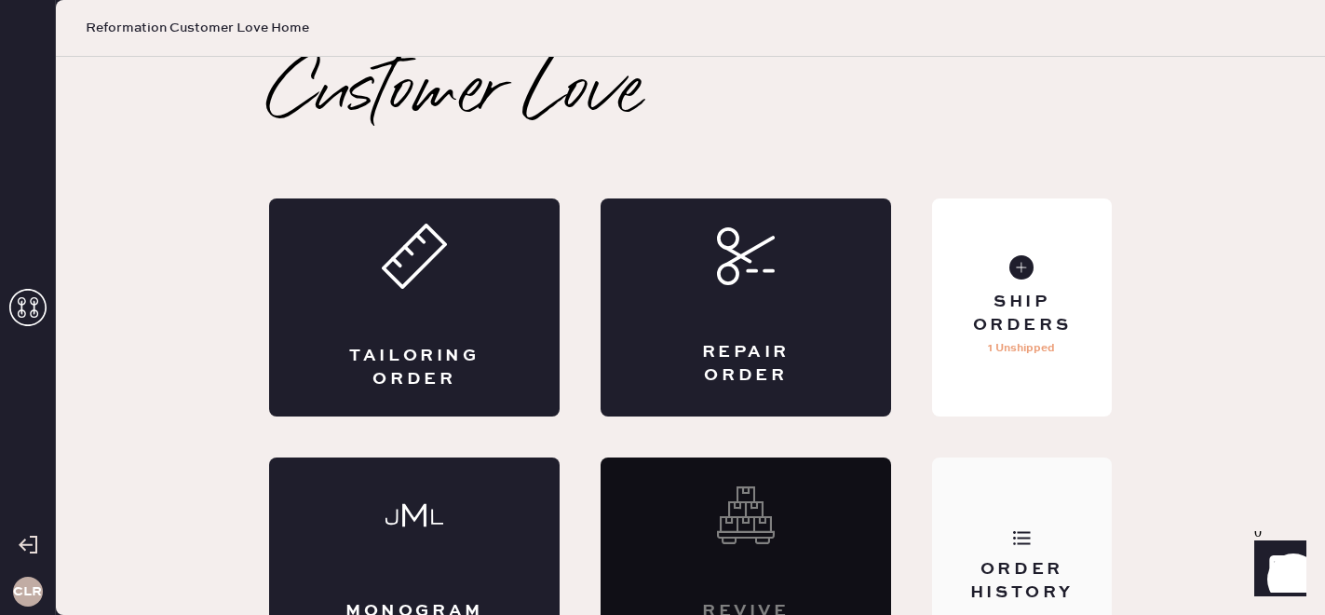
click at [1058, 494] on div "Order History" at bounding box center [1022, 566] width 180 height 218
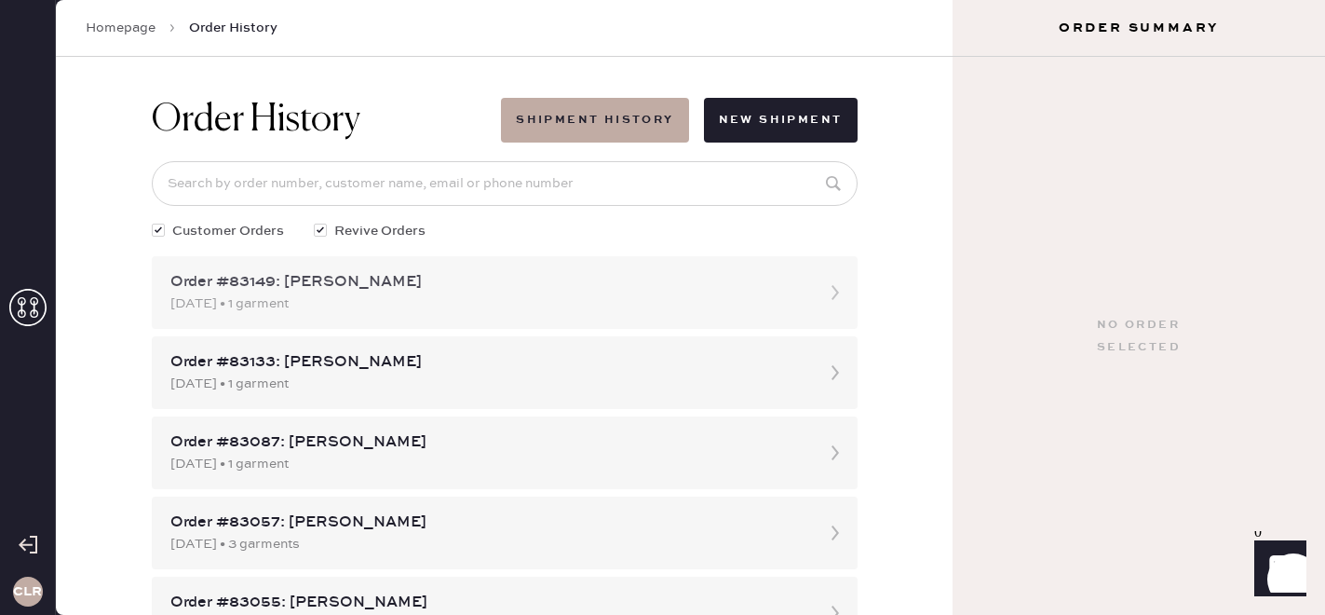
click at [460, 284] on div "Order #83149: [PERSON_NAME]" at bounding box center [487, 282] width 635 height 22
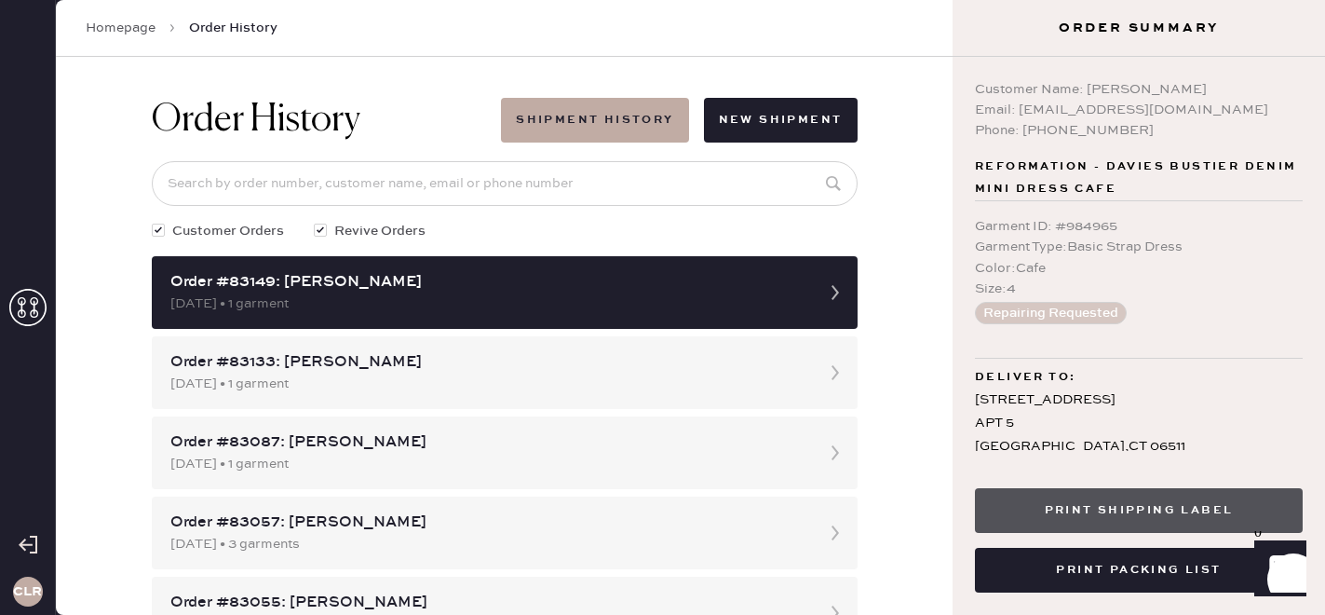
click at [1120, 507] on button "Print Shipping Label" at bounding box center [1139, 510] width 328 height 45
